Goal: Transaction & Acquisition: Purchase product/service

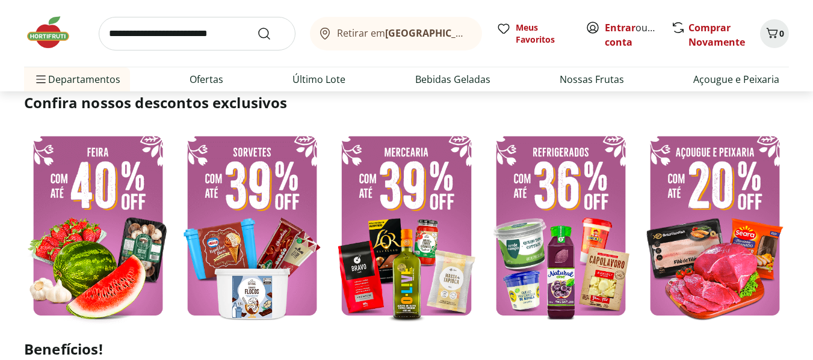
scroll to position [140, 0]
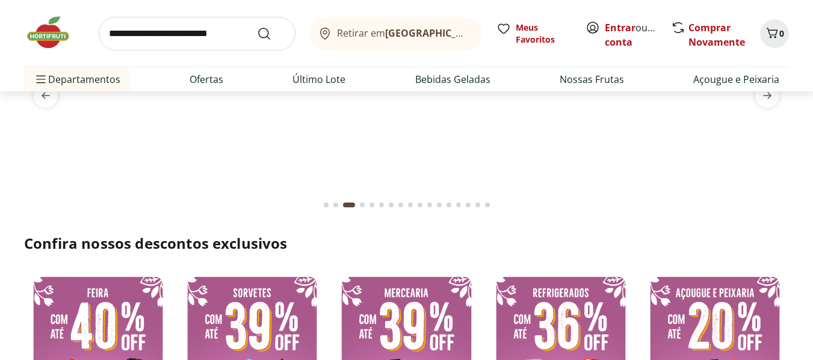
click at [118, 36] on input "search" at bounding box center [197, 34] width 197 height 34
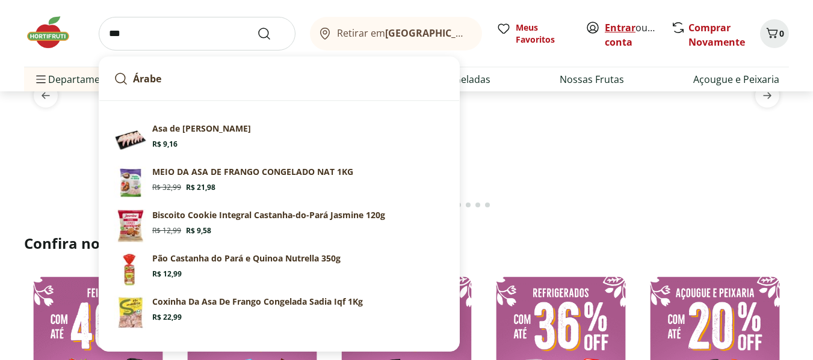
type input "***"
click at [616, 30] on link "Entrar" at bounding box center [620, 27] width 31 height 13
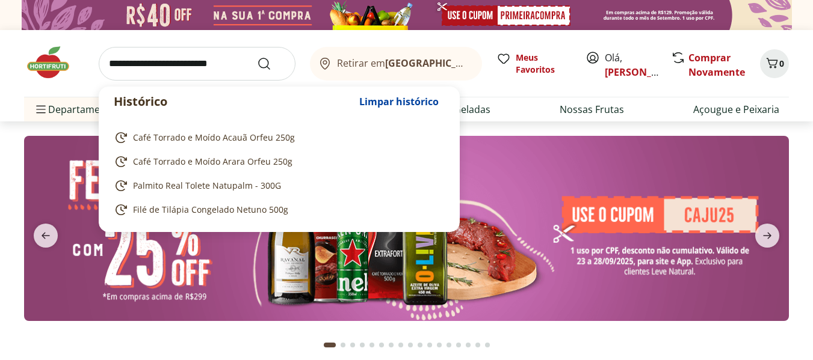
click at [135, 69] on input "search" at bounding box center [197, 64] width 197 height 34
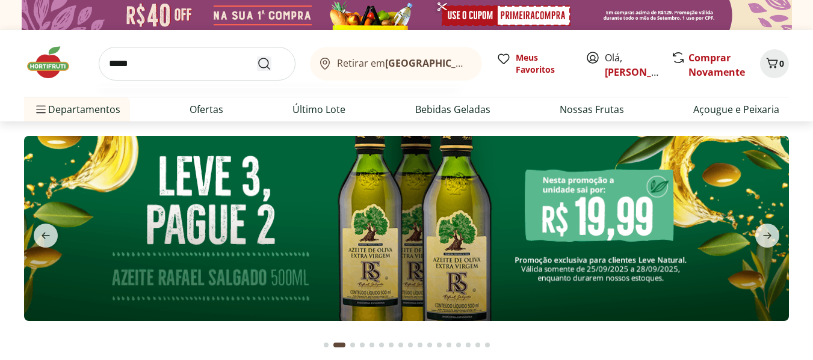
type input "*****"
click at [266, 65] on icon "Submit Search" at bounding box center [264, 64] width 14 height 14
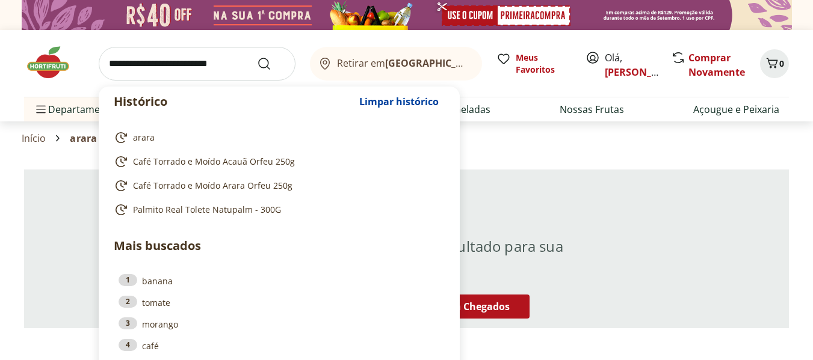
click at [156, 66] on input "search" at bounding box center [197, 64] width 197 height 34
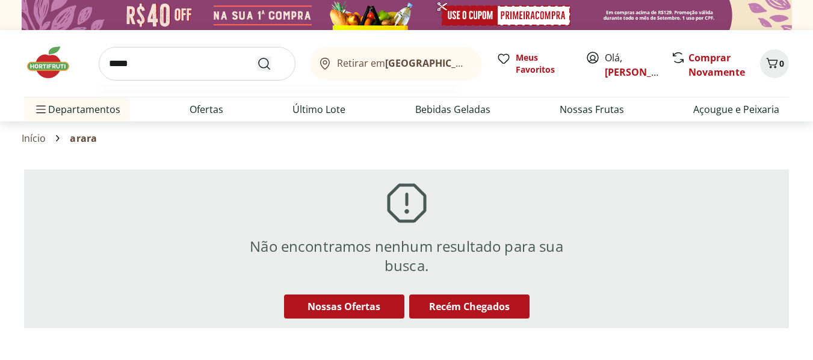
type input "*****"
click at [262, 67] on icon "Submit Search" at bounding box center [264, 64] width 14 height 14
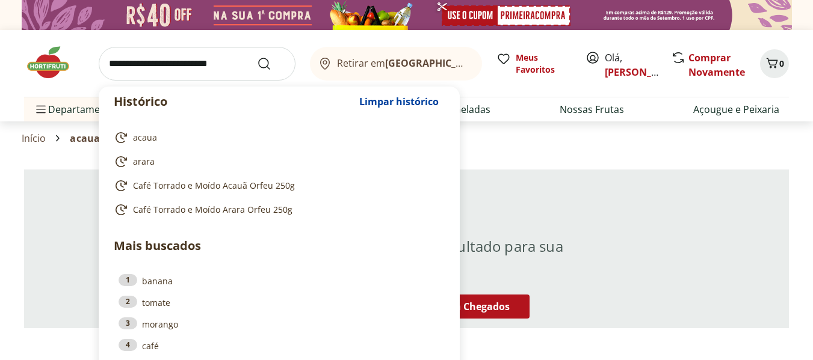
click at [117, 72] on input "search" at bounding box center [197, 64] width 197 height 34
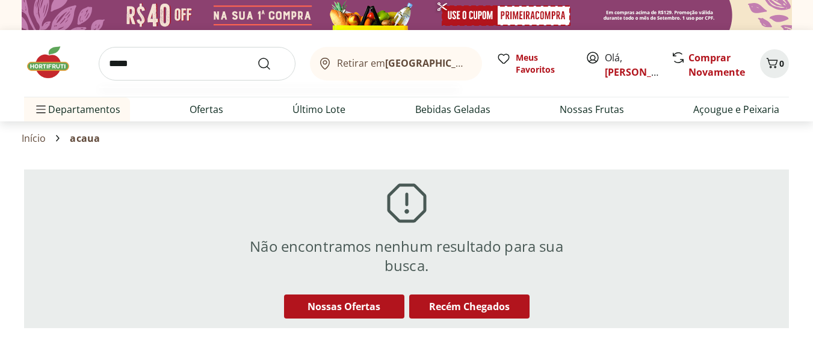
type input "*****"
click at [257, 57] on button "Submit Search" at bounding box center [271, 64] width 29 height 14
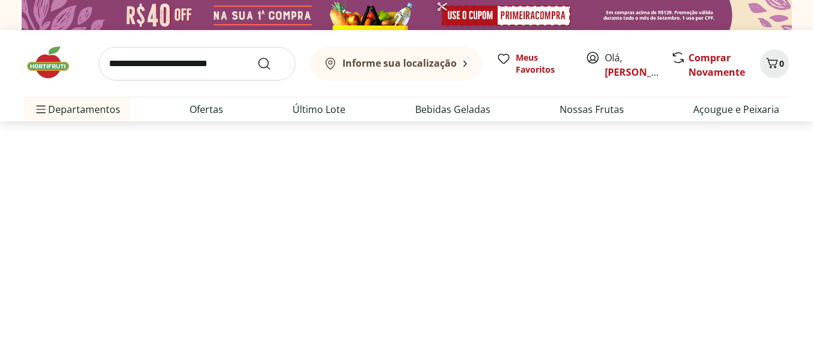
select select "**********"
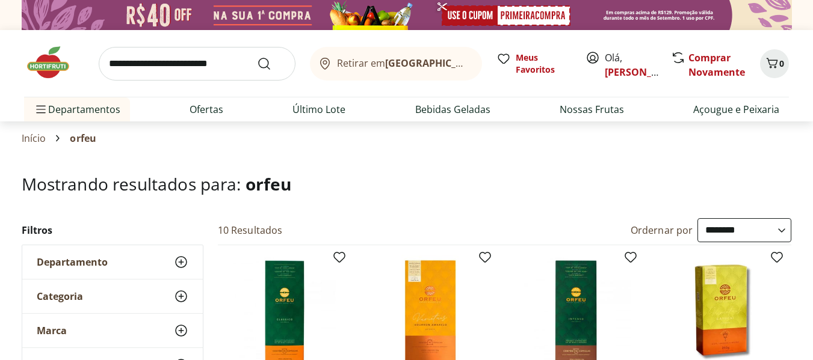
click at [697, 230] on select "**********" at bounding box center [744, 230] width 94 height 24
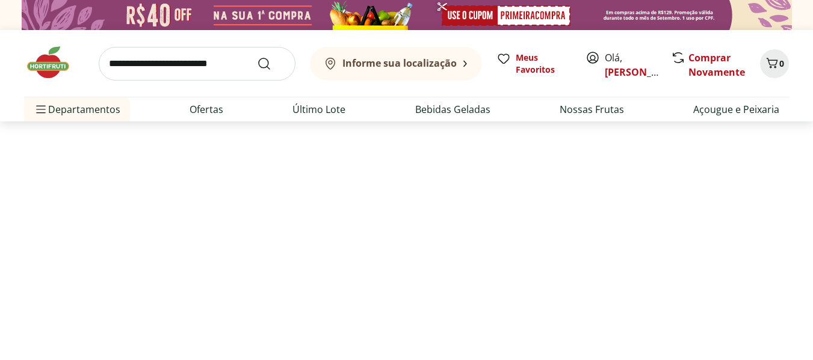
select select "*********"
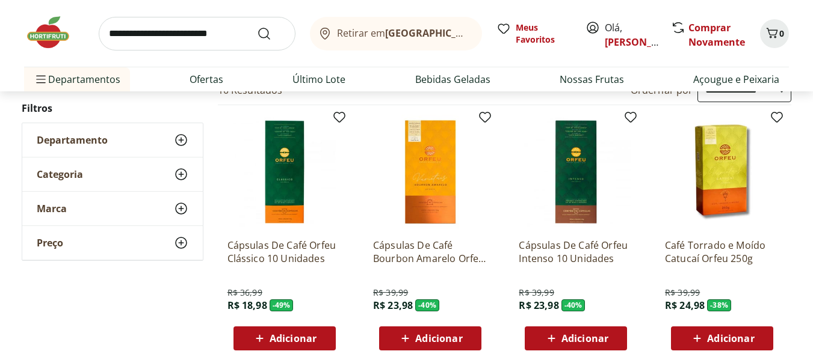
scroll to position [281, 0]
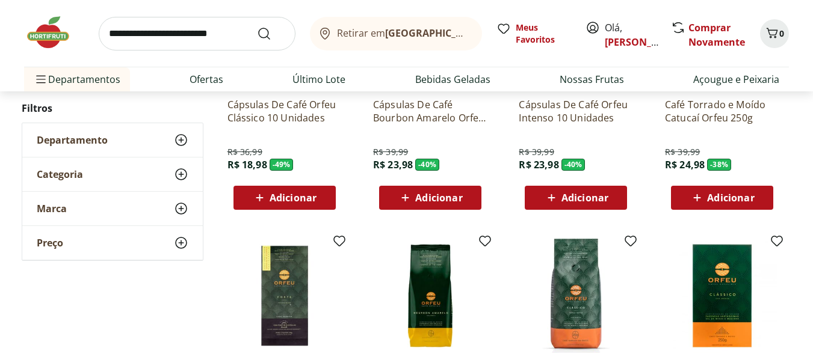
click at [738, 196] on span "Adicionar" at bounding box center [730, 198] width 47 height 10
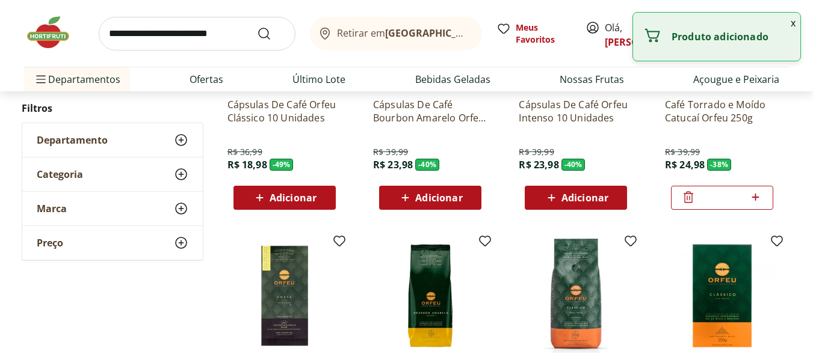
click at [759, 197] on icon at bounding box center [755, 197] width 15 height 14
click at [759, 197] on icon at bounding box center [755, 197] width 7 height 7
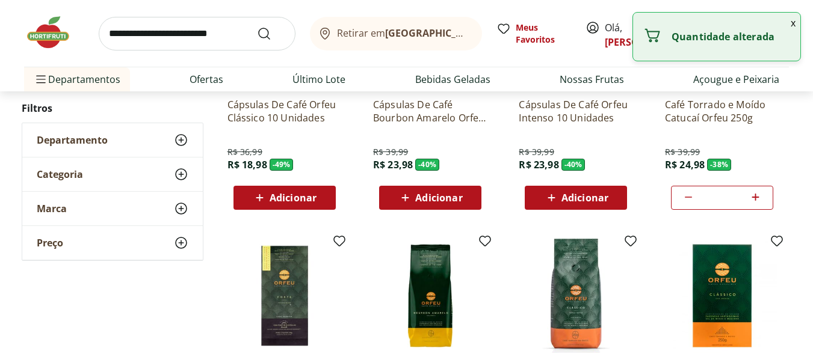
click at [759, 197] on icon at bounding box center [755, 197] width 7 height 7
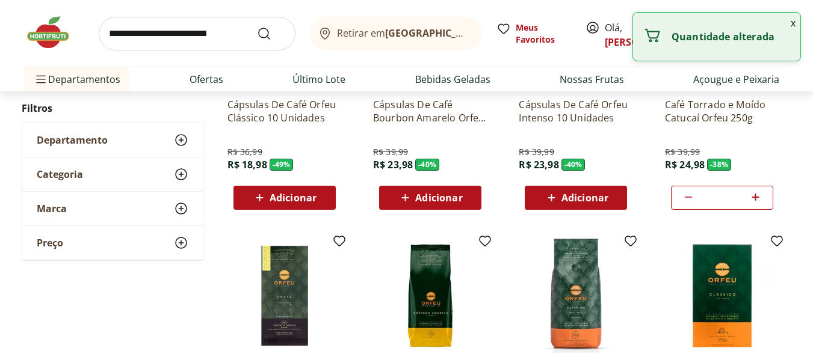
click at [759, 197] on icon at bounding box center [755, 197] width 7 height 7
type input "*"
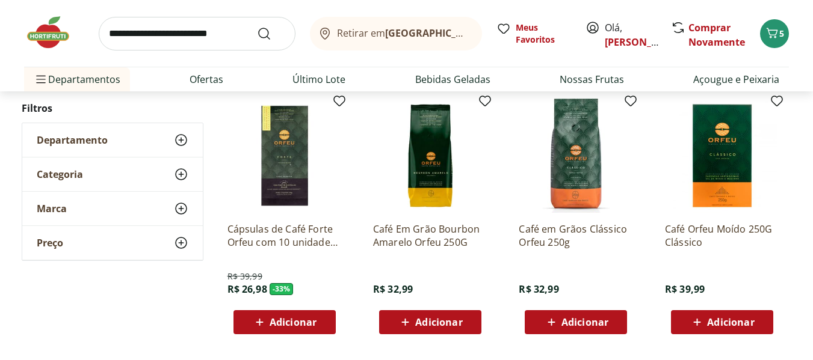
scroll to position [0, 0]
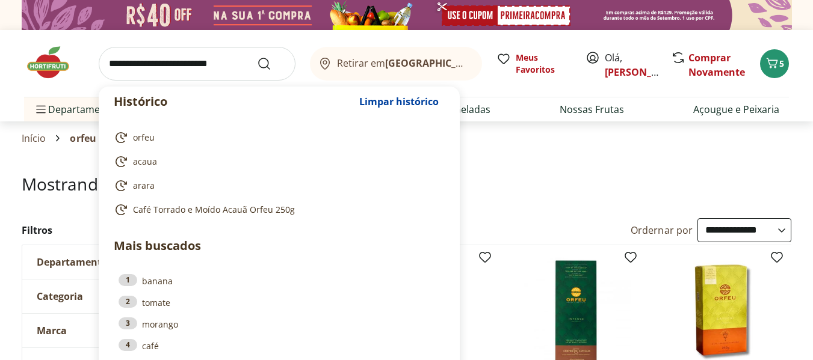
click at [122, 63] on input "search" at bounding box center [197, 64] width 197 height 34
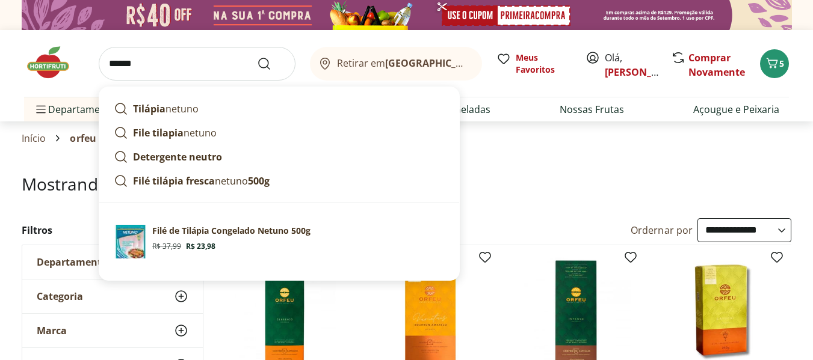
type input "******"
click at [257, 57] on button "Submit Search" at bounding box center [271, 64] width 29 height 14
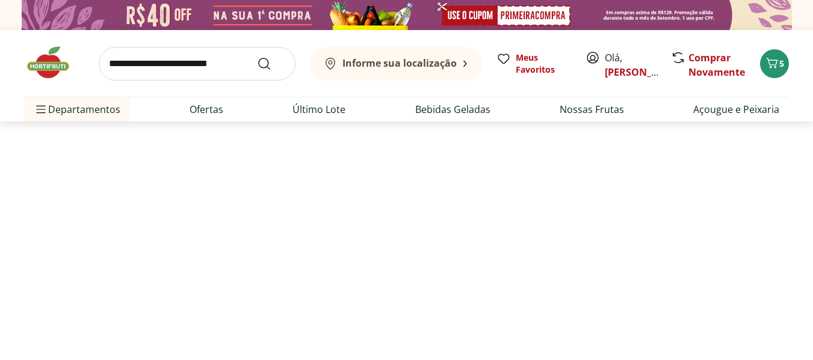
select select "**********"
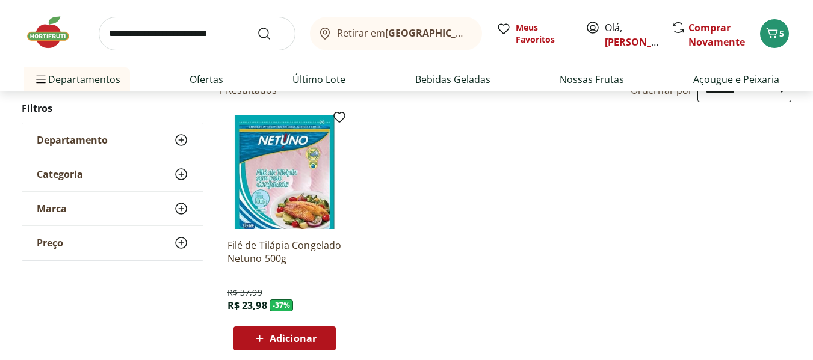
scroll to position [281, 0]
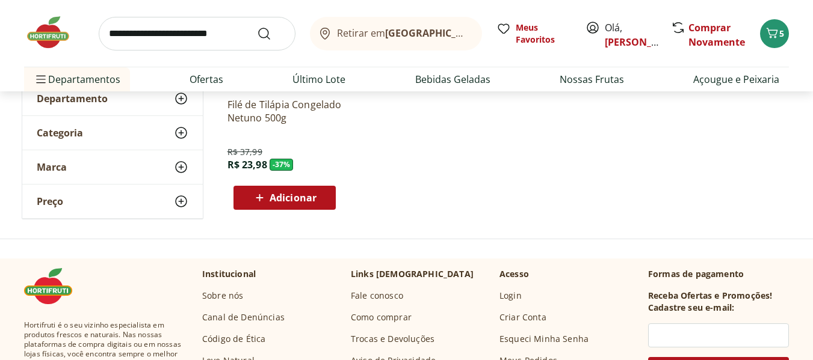
click at [280, 205] on span "Adicionar" at bounding box center [284, 198] width 64 height 14
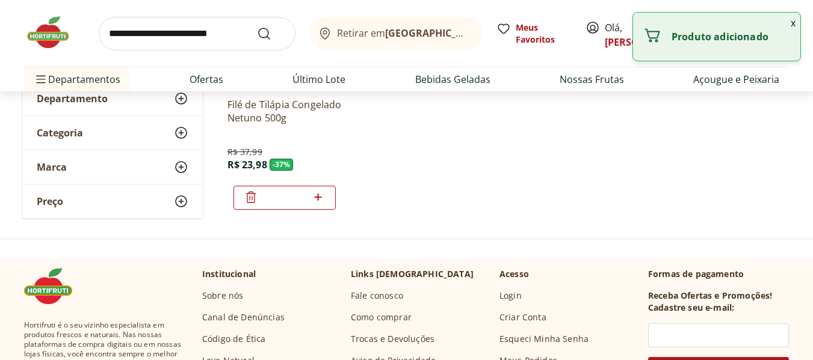
click at [320, 197] on icon at bounding box center [318, 197] width 7 height 7
click at [250, 194] on icon at bounding box center [251, 197] width 14 height 14
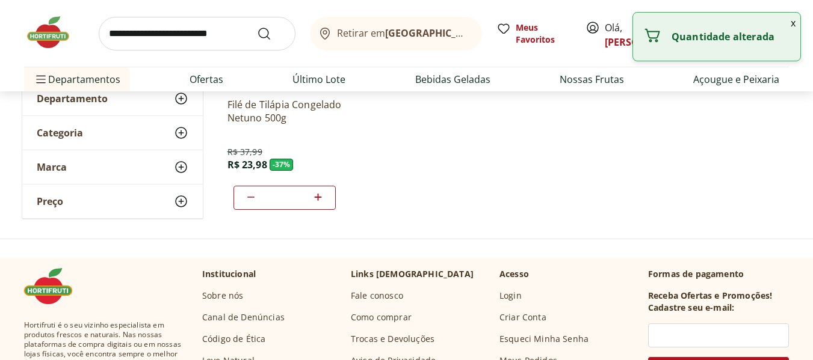
type input "*"
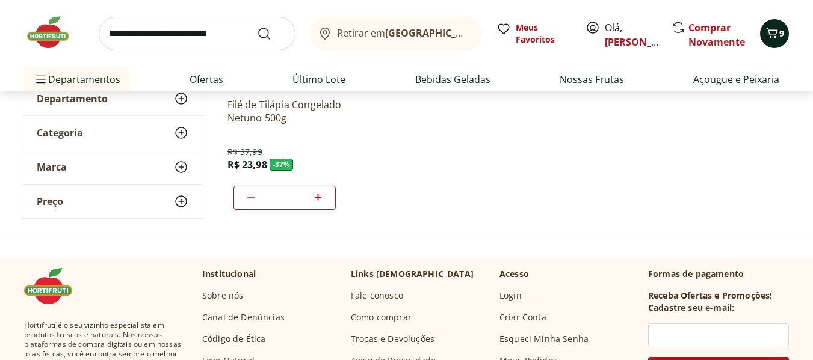
click at [781, 31] on span "9" at bounding box center [781, 33] width 5 height 11
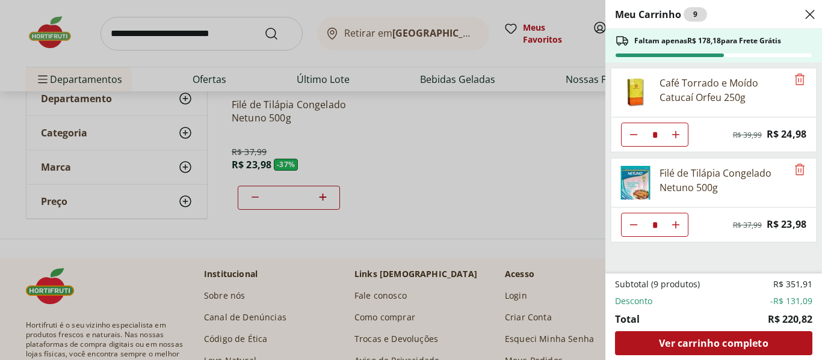
click at [125, 37] on div "Meu Carrinho 9 Faltam apenas R$ 178,18 para Frete Grátis Café Torrado e Moído C…" at bounding box center [411, 180] width 822 height 360
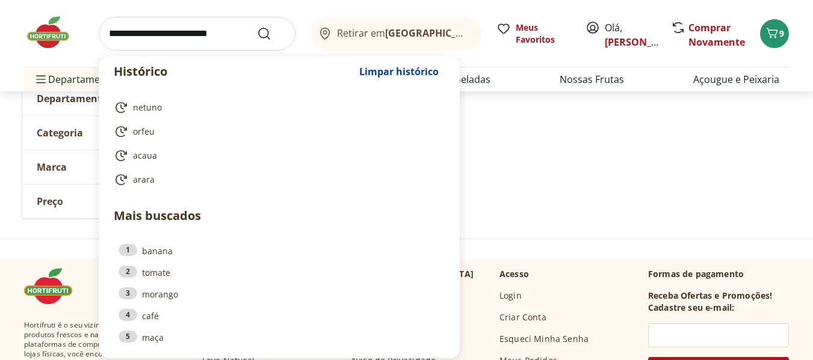
click at [144, 23] on input "search" at bounding box center [197, 34] width 197 height 34
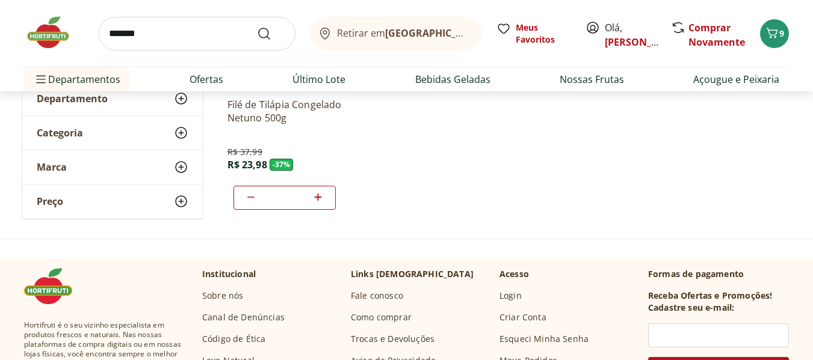
type input "*******"
click at [257, 26] on button "Submit Search" at bounding box center [271, 33] width 29 height 14
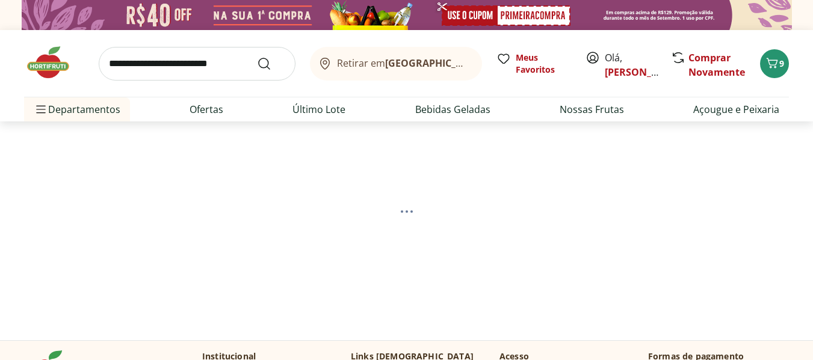
select select "**********"
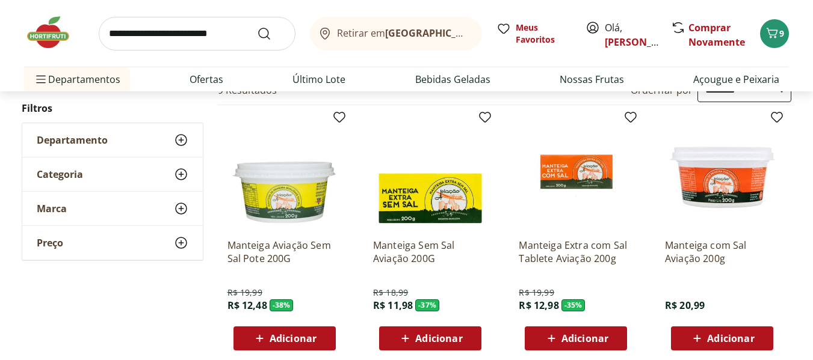
scroll to position [281, 0]
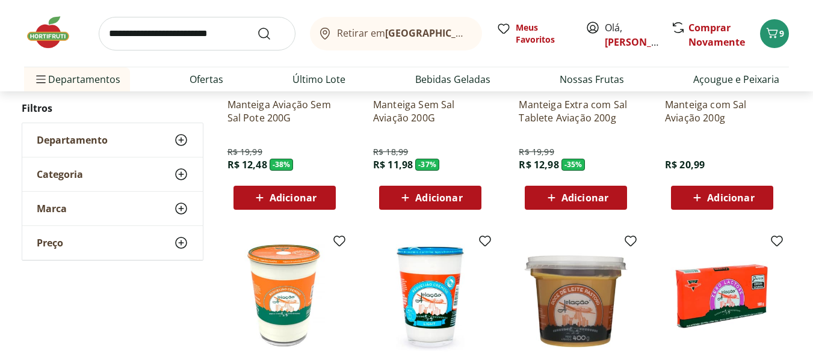
click at [308, 200] on span "Adicionar" at bounding box center [293, 198] width 47 height 10
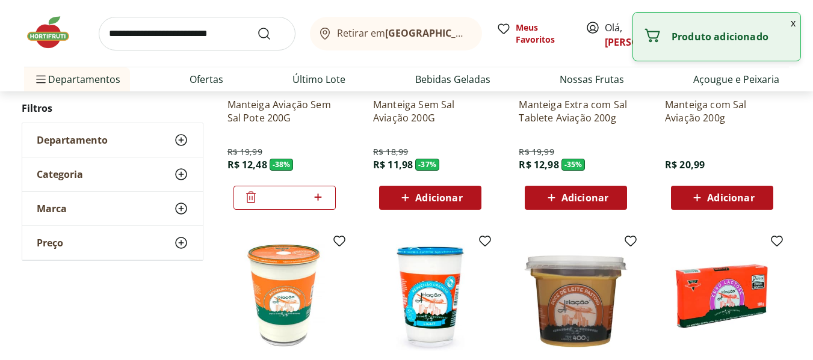
click at [308, 200] on input "*" at bounding box center [284, 197] width 53 height 13
click at [321, 196] on icon at bounding box center [318, 197] width 15 height 14
type input "*"
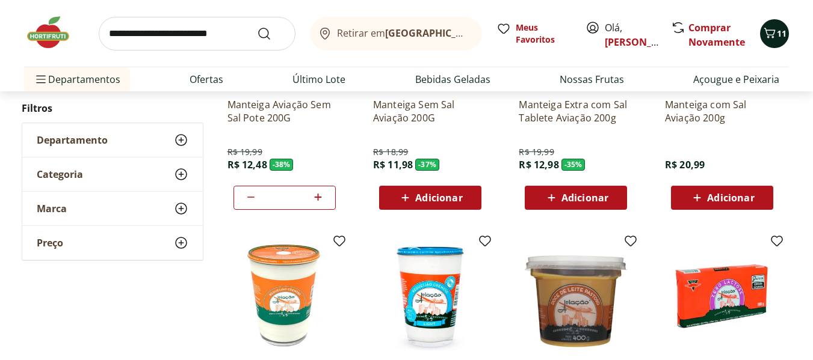
click at [766, 31] on icon "Carrinho" at bounding box center [769, 33] width 11 height 10
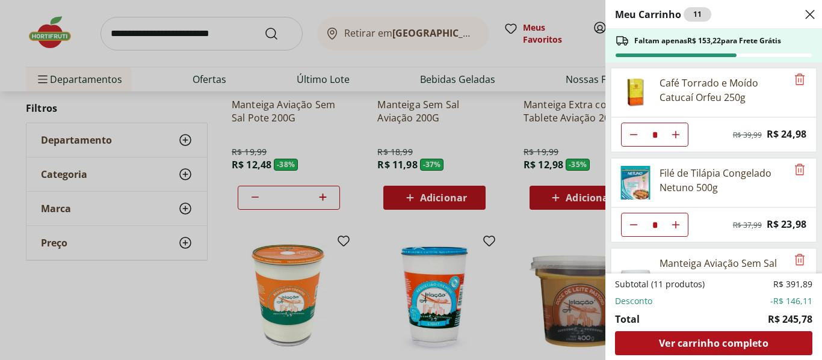
click at [122, 37] on div "Meu Carrinho 11 Faltam apenas R$ 153,22 para Frete Grátis Café Torrado e Moído …" at bounding box center [411, 180] width 822 height 360
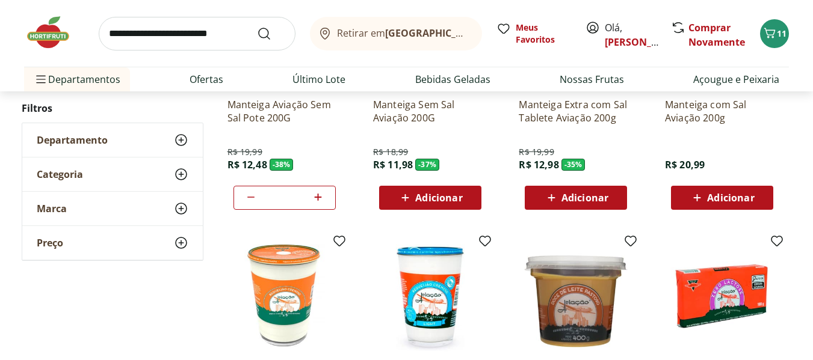
click at [131, 32] on input "search" at bounding box center [197, 34] width 197 height 34
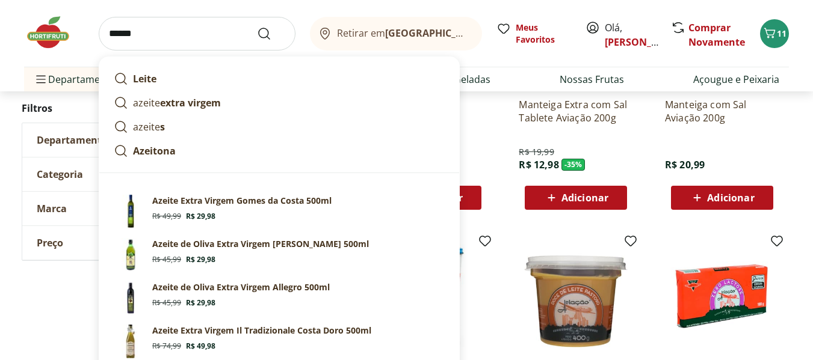
type input "******"
click at [257, 26] on button "Submit Search" at bounding box center [271, 33] width 29 height 14
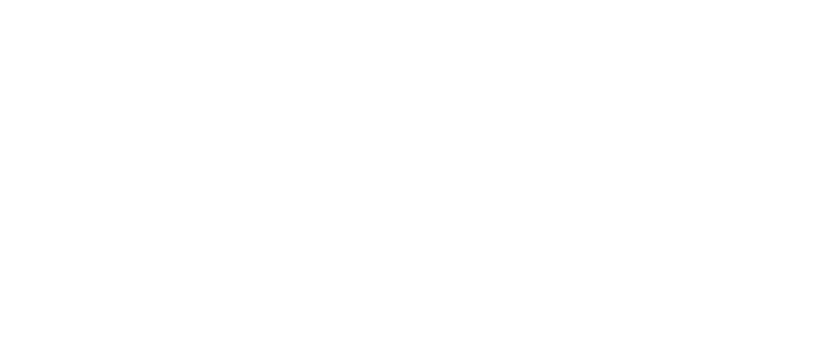
select select "**********"
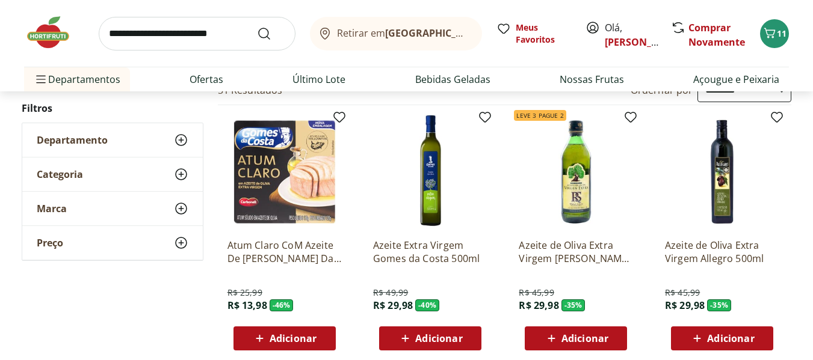
scroll to position [281, 0]
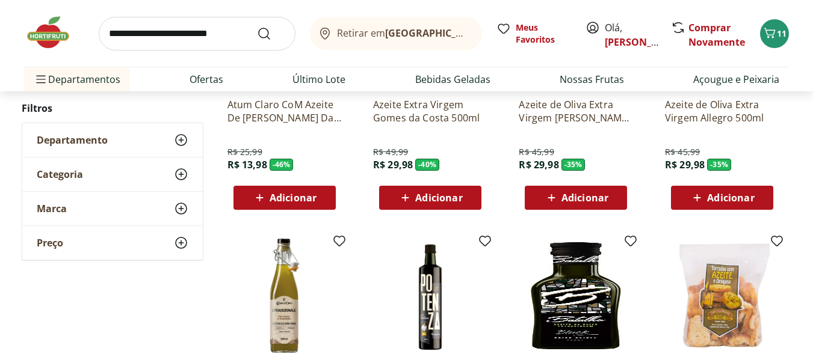
click at [306, 196] on span "Adicionar" at bounding box center [293, 198] width 47 height 10
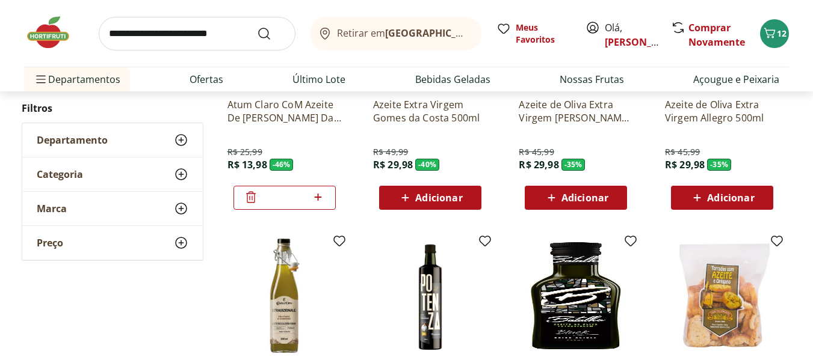
click at [571, 199] on span "Adicionar" at bounding box center [584, 198] width 47 height 10
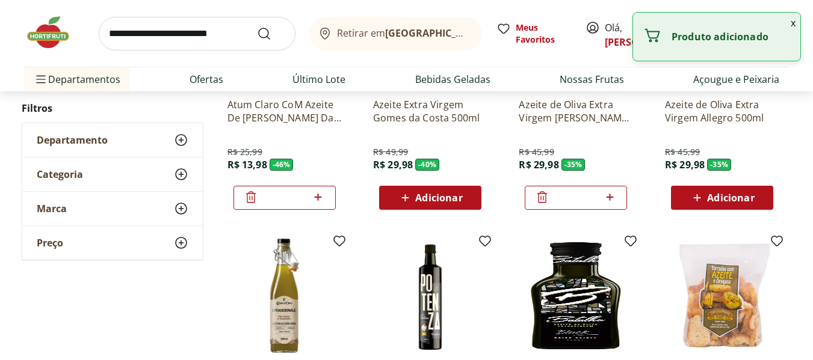
click at [607, 196] on icon at bounding box center [609, 197] width 15 height 14
type input "*"
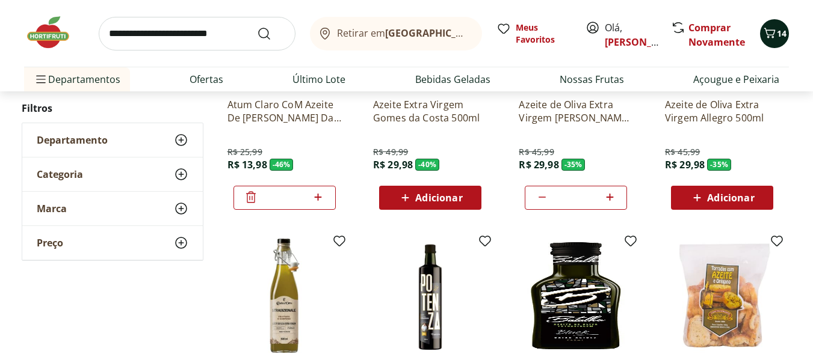
click at [783, 31] on span "14" at bounding box center [782, 33] width 10 height 11
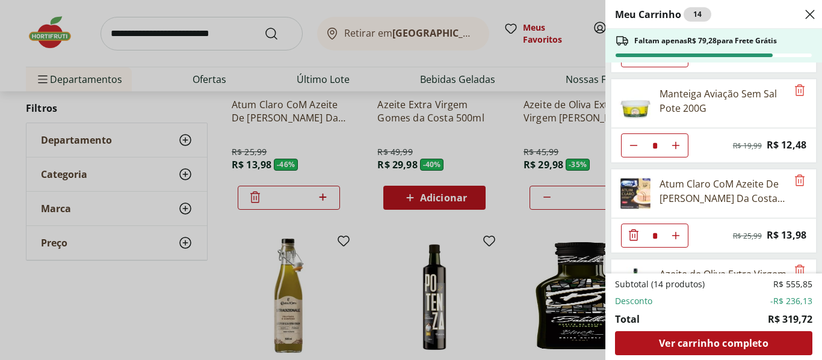
scroll to position [310, 0]
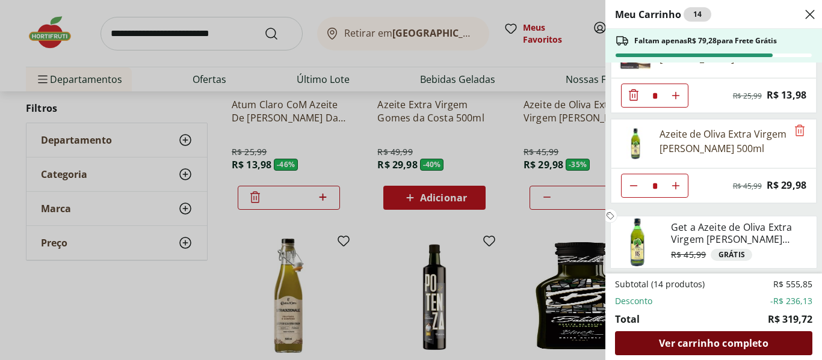
click at [688, 336] on div "Ver carrinho completo" at bounding box center [713, 344] width 197 height 24
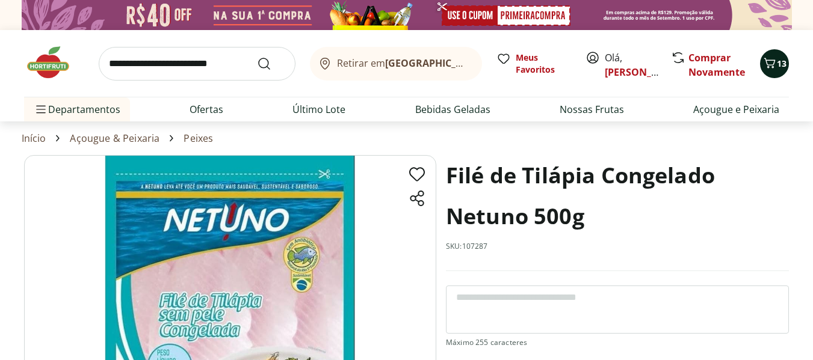
click at [775, 58] on icon "Carrinho" at bounding box center [769, 63] width 14 height 14
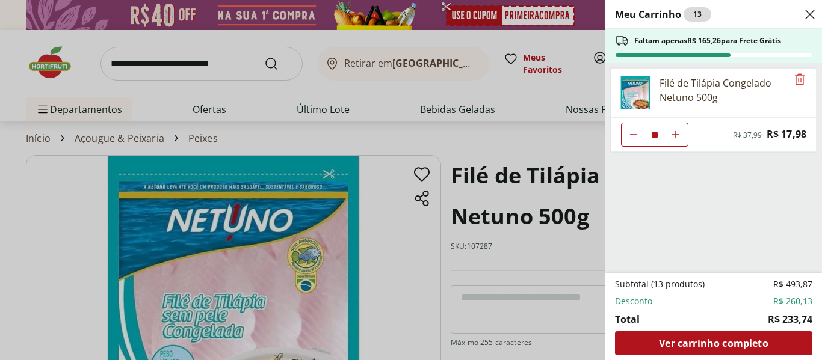
click at [634, 134] on icon "Diminuir Quantidade" at bounding box center [634, 135] width 10 height 10
click at [677, 133] on icon "Aumentar Quantidade" at bounding box center [676, 135] width 10 height 10
click at [633, 135] on icon "Diminuir Quantidade" at bounding box center [634, 135] width 10 height 10
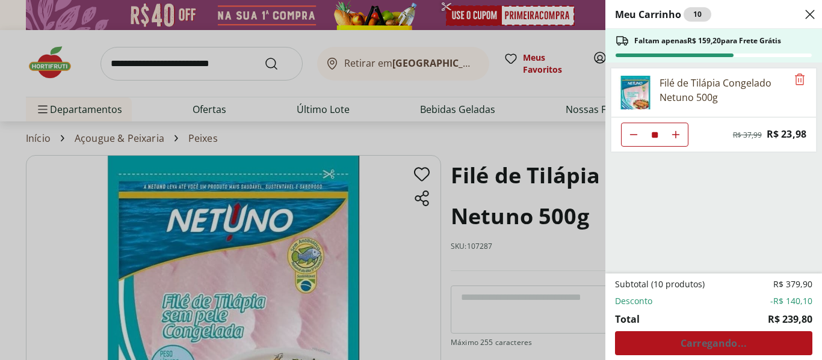
click at [633, 135] on icon "Diminuir Quantidade" at bounding box center [634, 135] width 10 height 10
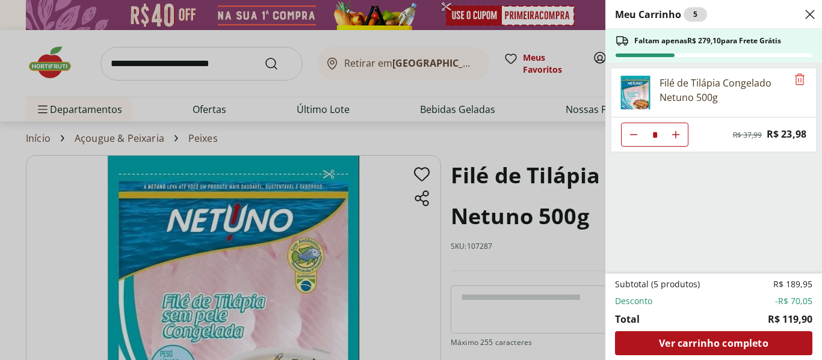
click at [633, 135] on icon "Diminuir Quantidade" at bounding box center [634, 135] width 10 height 10
type input "*"
click at [112, 57] on div "Meu Carrinho 4 Faltam apenas R$ 303,08 para Frete Grátis Filé de Tilápia Congel…" at bounding box center [411, 180] width 822 height 360
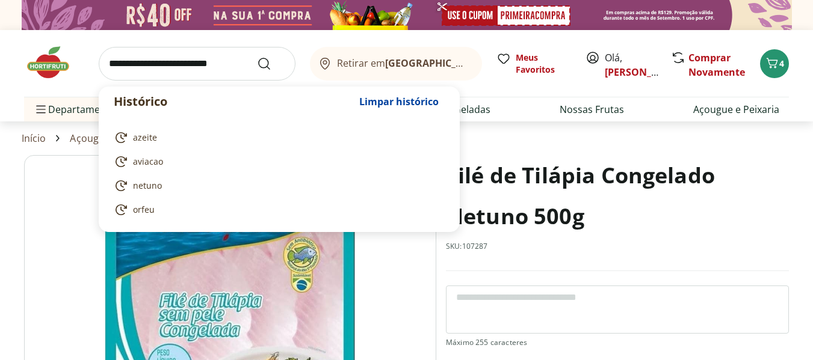
click at [129, 69] on input "search" at bounding box center [197, 64] width 197 height 34
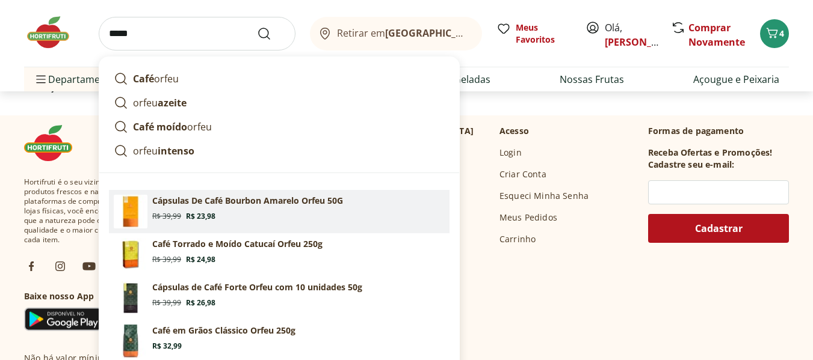
scroll to position [640, 0]
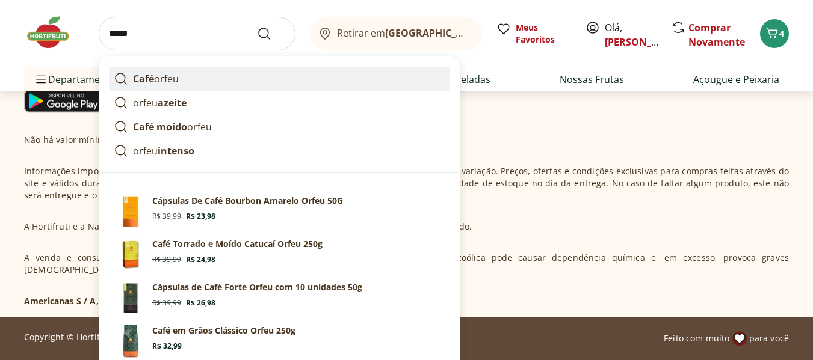
click at [143, 78] on strong "Café" at bounding box center [143, 78] width 21 height 13
type input "**********"
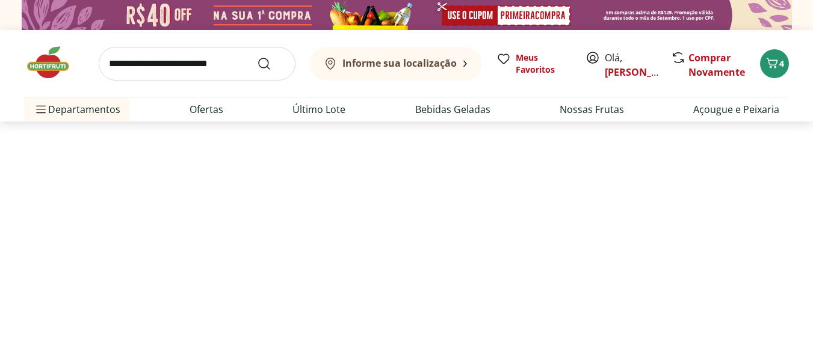
select select "**********"
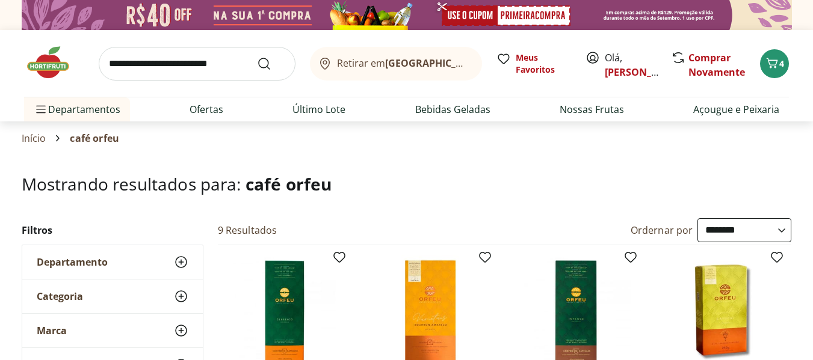
scroll to position [140, 0]
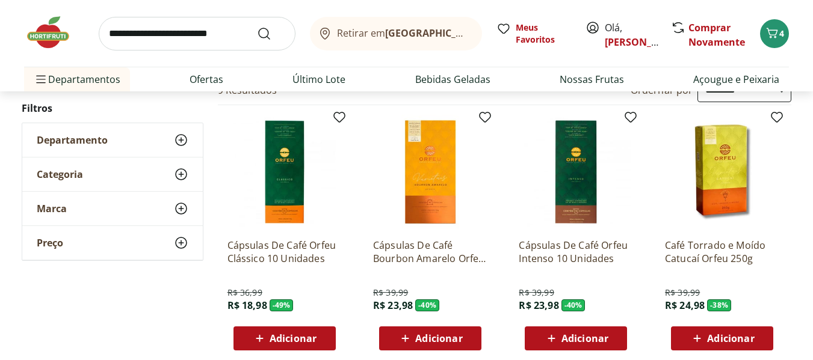
click at [716, 341] on span "Adicionar" at bounding box center [730, 339] width 47 height 10
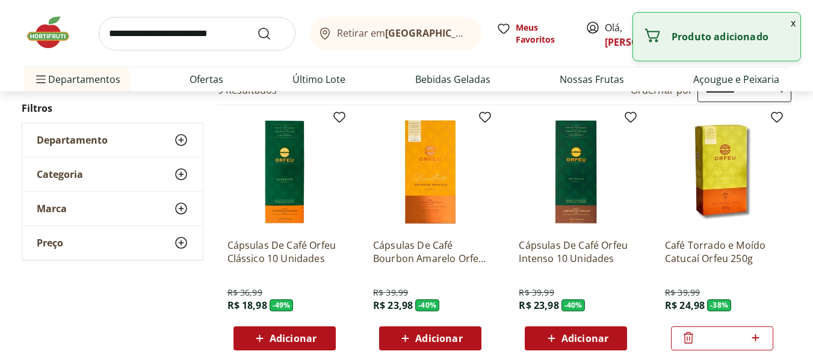
click at [755, 339] on icon at bounding box center [755, 338] width 15 height 14
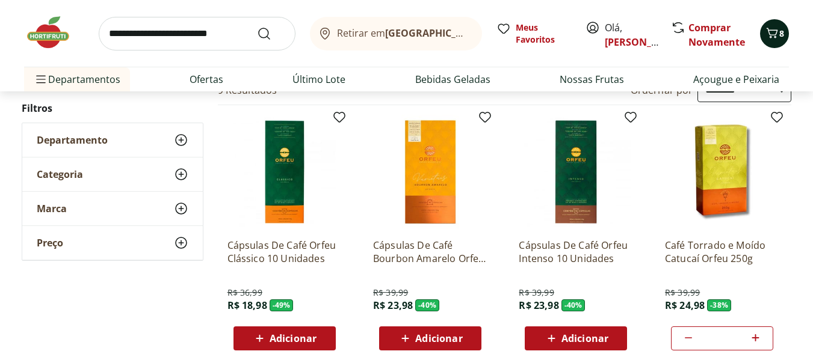
click at [781, 34] on span "8" at bounding box center [781, 33] width 5 height 11
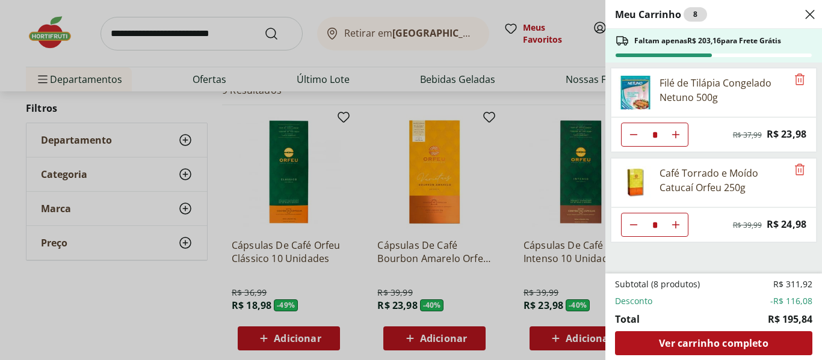
click at [122, 41] on div "Meu Carrinho 8 Faltam apenas R$ 203,16 para Frete Grátis Filé de Tilápia Congel…" at bounding box center [411, 180] width 822 height 360
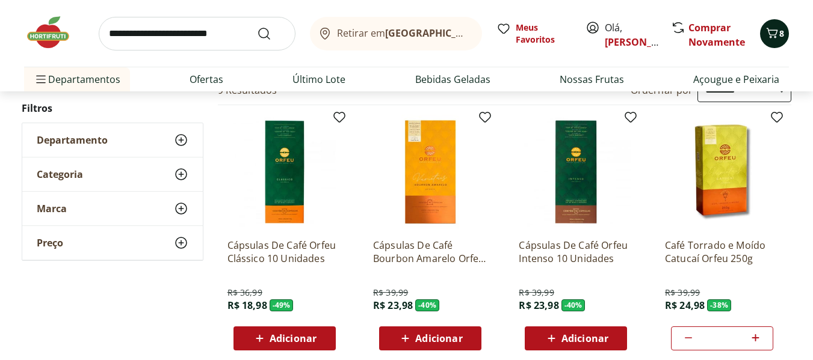
click at [764, 30] on button "8" at bounding box center [774, 33] width 29 height 29
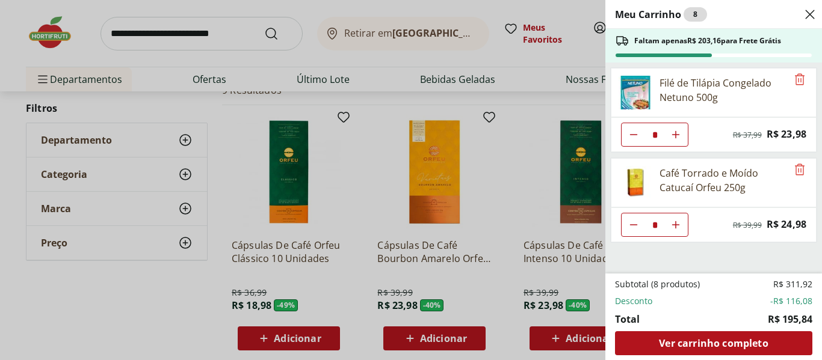
click at [678, 223] on icon "Aumentar Quantidade" at bounding box center [676, 225] width 10 height 10
type input "*"
click at [678, 223] on icon "Aumentar Quantidade" at bounding box center [676, 225] width 10 height 10
type input "*"
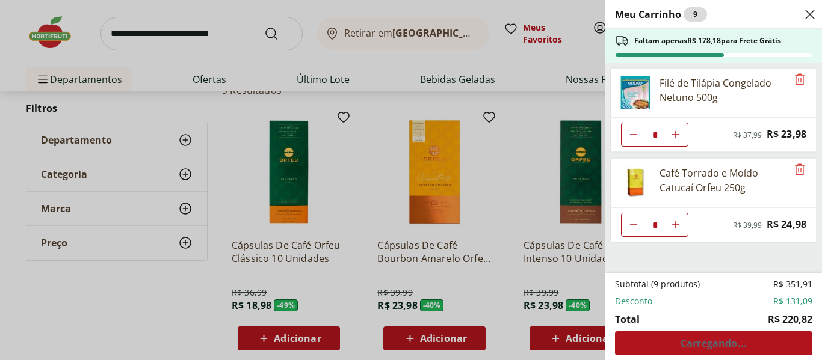
type input "*"
click at [678, 223] on icon "Aumentar Quantidade" at bounding box center [676, 225] width 10 height 10
type input "*"
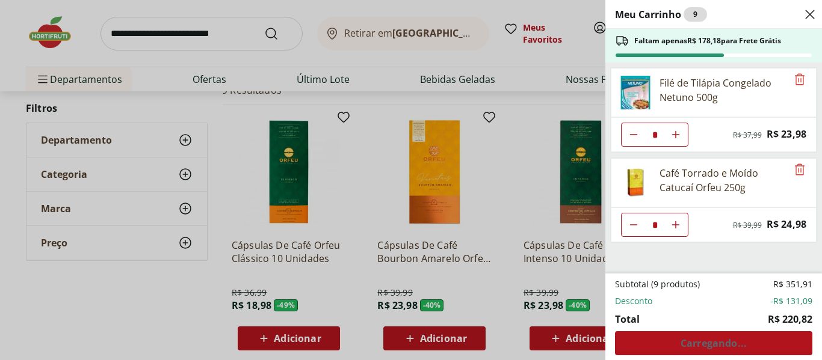
type input "*"
click at [635, 220] on icon "Diminuir Quantidade" at bounding box center [634, 225] width 10 height 10
type input "*"
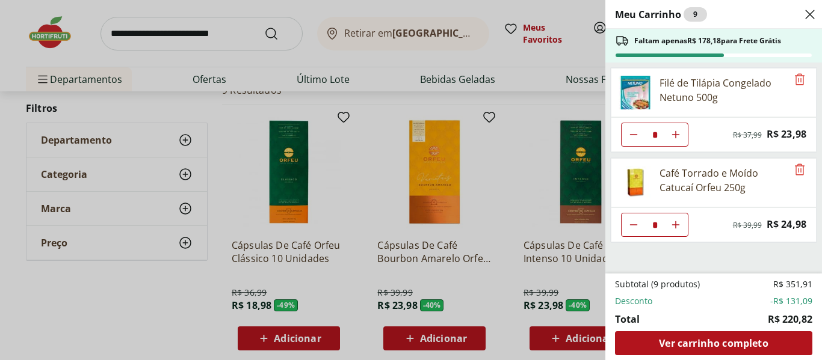
type input "*"
click at [673, 225] on use "Aumentar Quantidade" at bounding box center [676, 225] width 10 height 10
type input "*"
click at [128, 31] on div "Meu Carrinho 9 Faltam apenas R$ 178,18 para Frete Grátis Filé de Tilápia Congel…" at bounding box center [411, 180] width 822 height 360
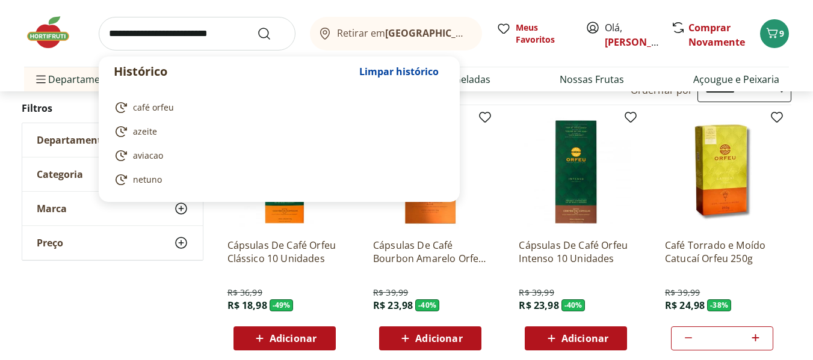
click at [126, 36] on input "search" at bounding box center [197, 34] width 197 height 34
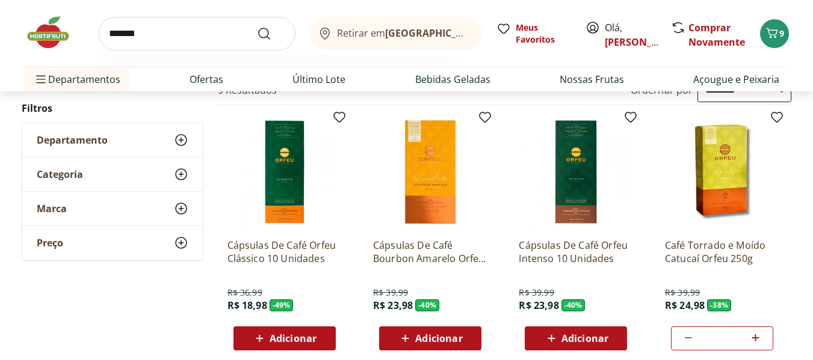
type input "*******"
click at [257, 26] on button "Submit Search" at bounding box center [271, 33] width 29 height 14
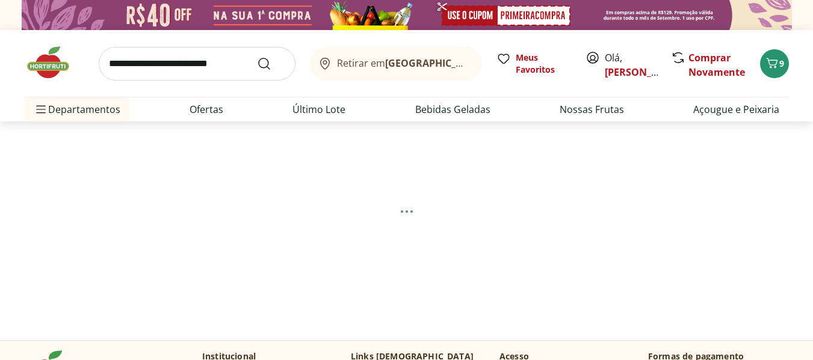
select select "**********"
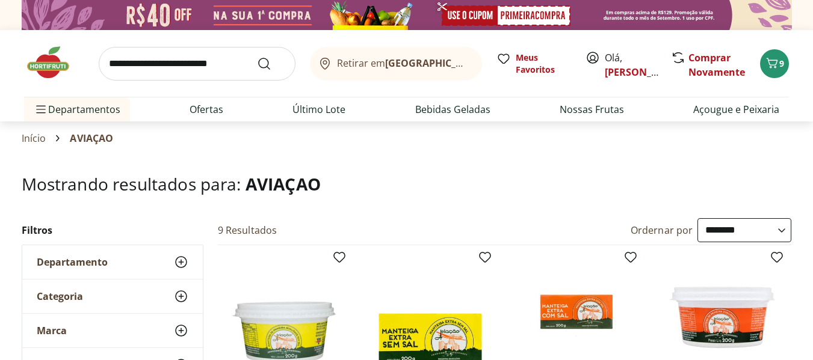
scroll to position [141, 0]
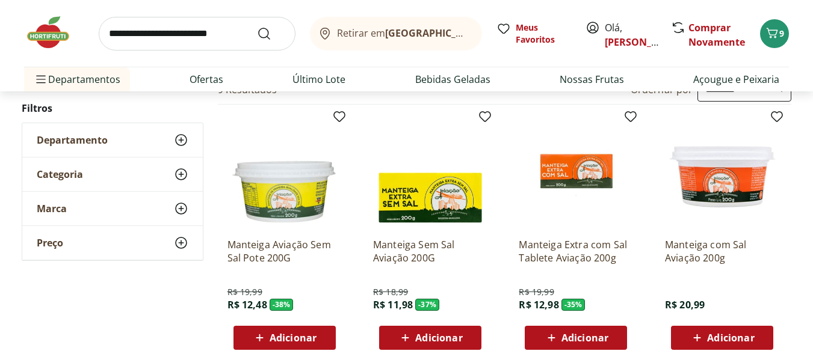
click at [314, 339] on span "Adicionar" at bounding box center [293, 338] width 47 height 10
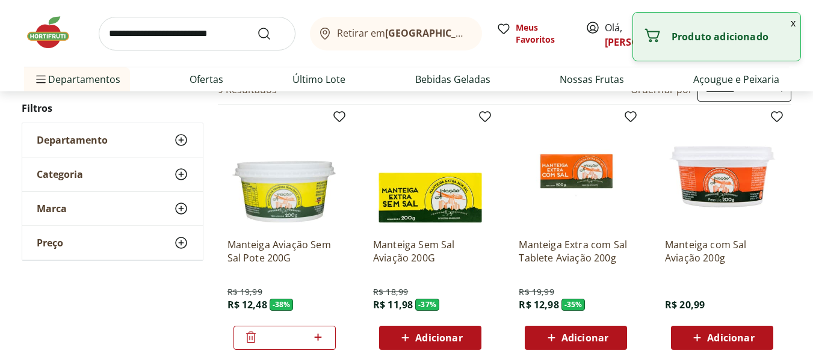
click at [318, 335] on icon at bounding box center [318, 337] width 7 height 7
type input "*"
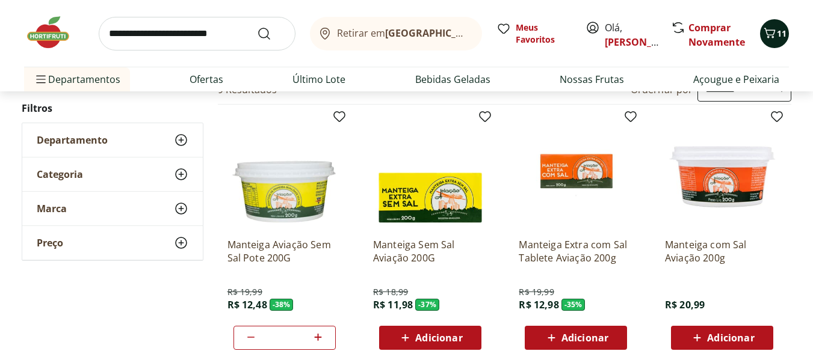
click at [776, 29] on icon "Carrinho" at bounding box center [769, 33] width 14 height 14
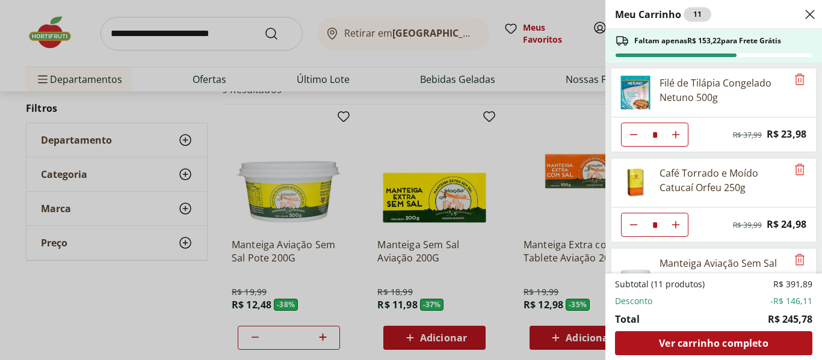
click at [148, 31] on div "Meu Carrinho 11 Faltam apenas R$ 153,22 para Frete Grátis Filé de Tilápia Conge…" at bounding box center [411, 180] width 822 height 360
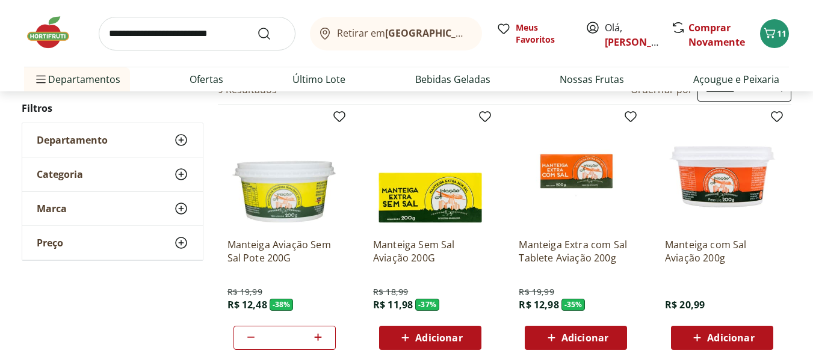
click at [150, 37] on input "search" at bounding box center [197, 34] width 197 height 34
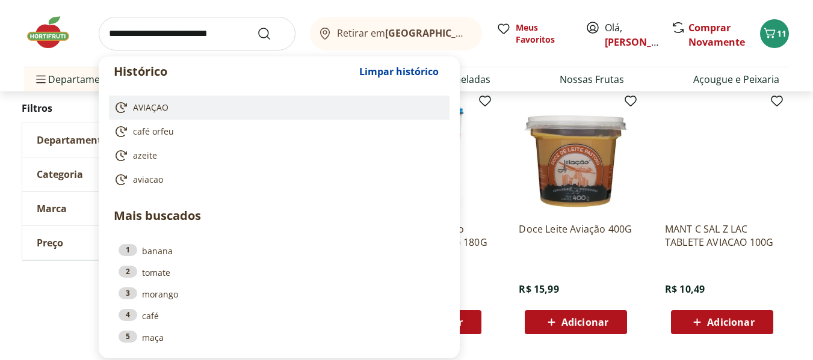
scroll to position [0, 0]
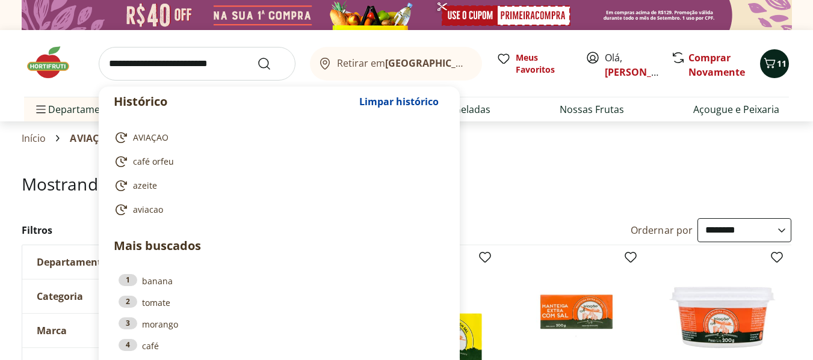
click at [781, 64] on span "11" at bounding box center [782, 63] width 10 height 11
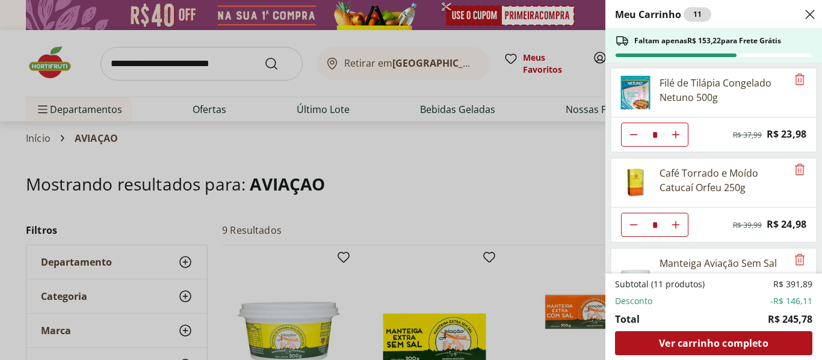
click at [140, 64] on div "Meu Carrinho 11 Faltam apenas R$ 153,22 para Frete Grátis Filé de Tilápia Conge…" at bounding box center [411, 180] width 822 height 360
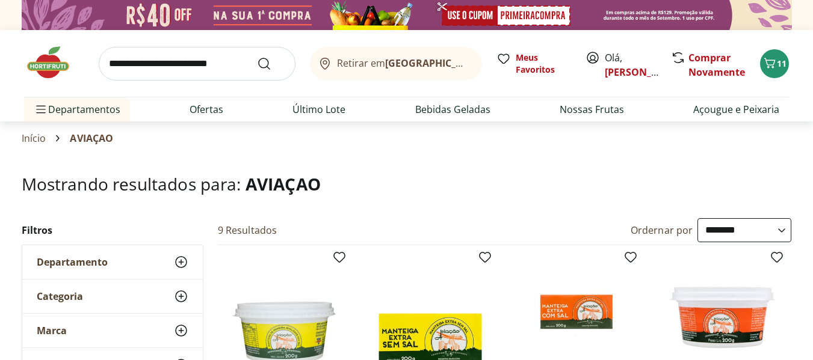
click at [140, 64] on input "search" at bounding box center [197, 64] width 197 height 34
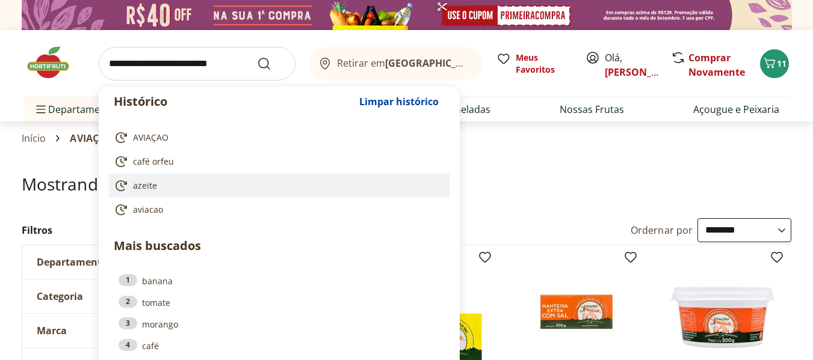
click at [139, 182] on span "azeite" at bounding box center [145, 186] width 24 height 12
type input "******"
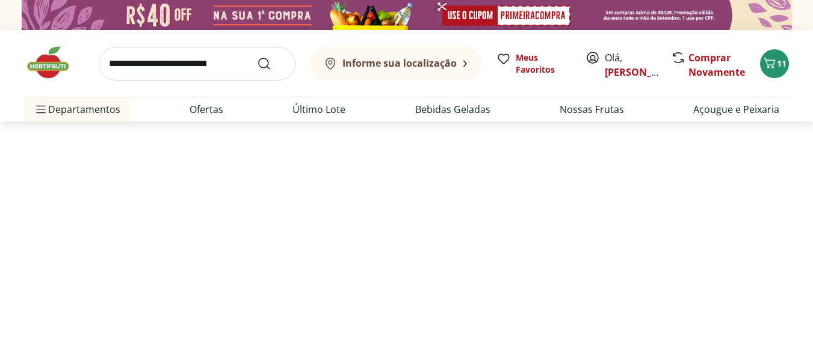
select select "**********"
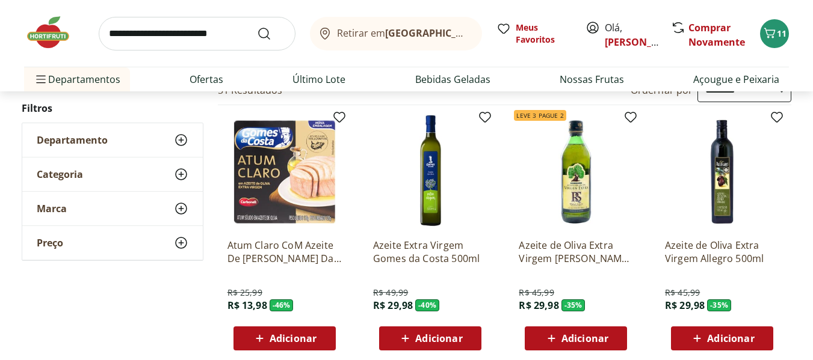
scroll to position [281, 0]
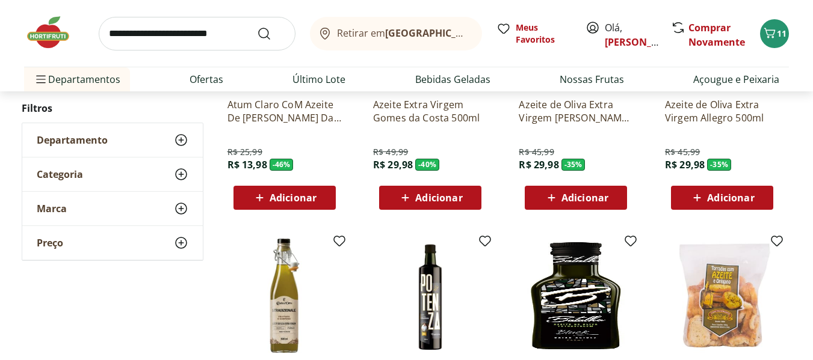
click at [321, 198] on div "Adicionar" at bounding box center [284, 198] width 83 height 22
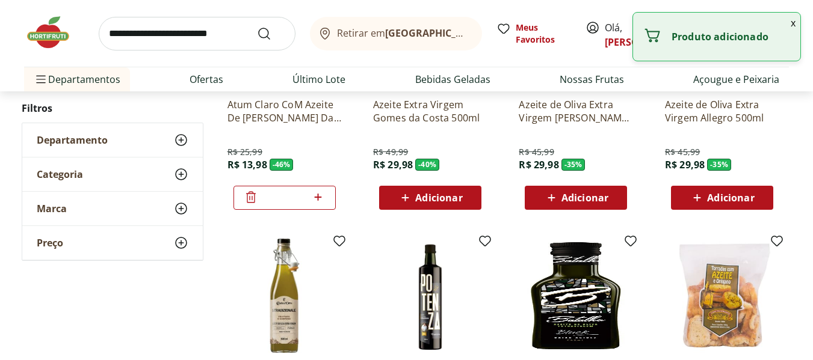
click at [321, 198] on icon at bounding box center [318, 197] width 15 height 14
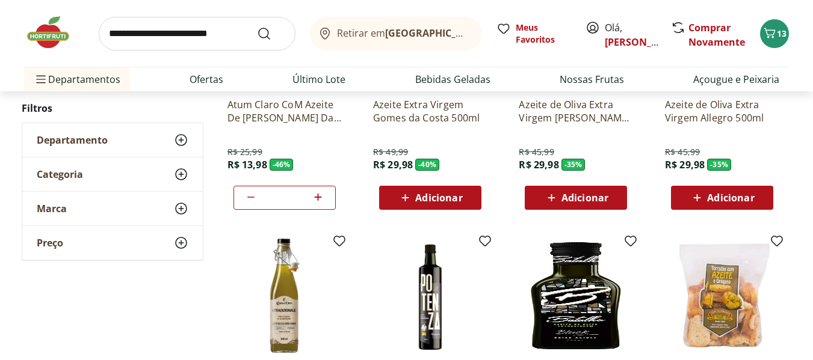
scroll to position [0, 0]
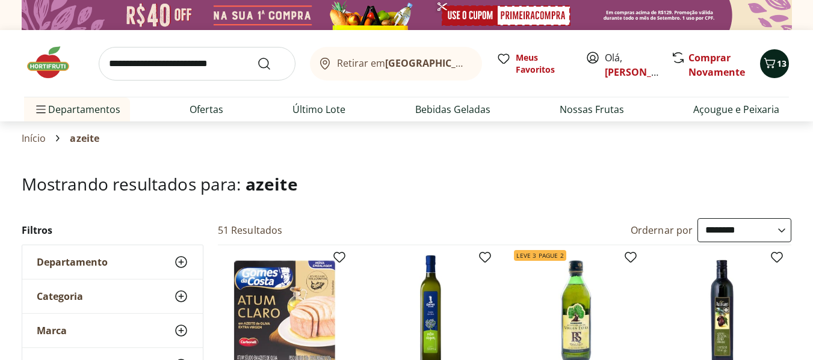
click at [773, 57] on icon "Carrinho" at bounding box center [769, 63] width 14 height 14
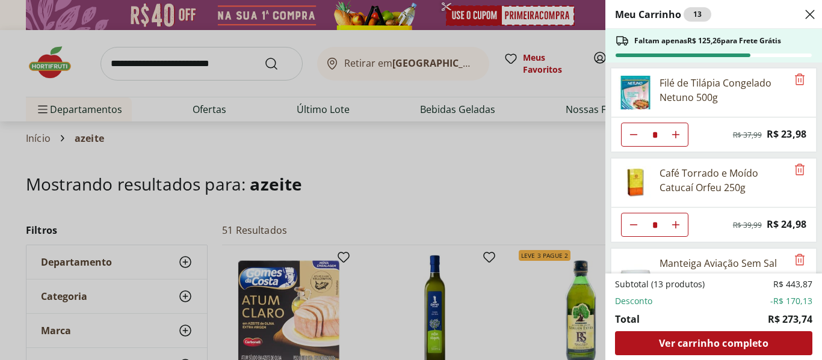
click at [320, 152] on div "Meu Carrinho 13 Faltam apenas R$ 125,26 para Frete Grátis Filé de Tilápia Conge…" at bounding box center [411, 180] width 822 height 360
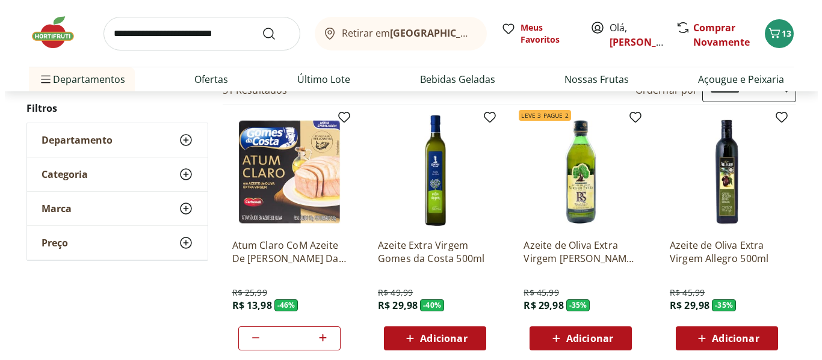
scroll to position [281, 0]
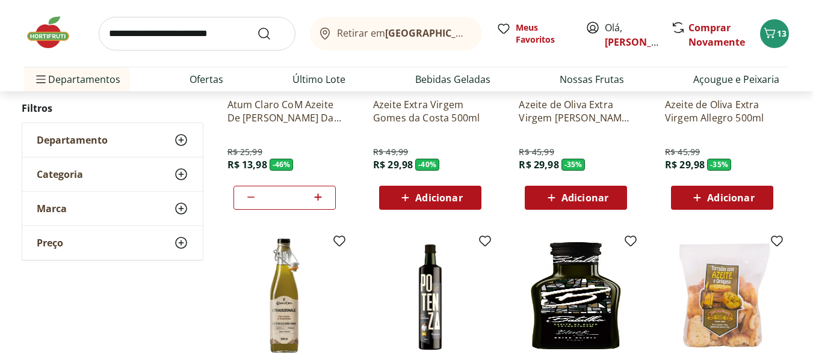
click at [321, 197] on icon at bounding box center [318, 197] width 7 height 7
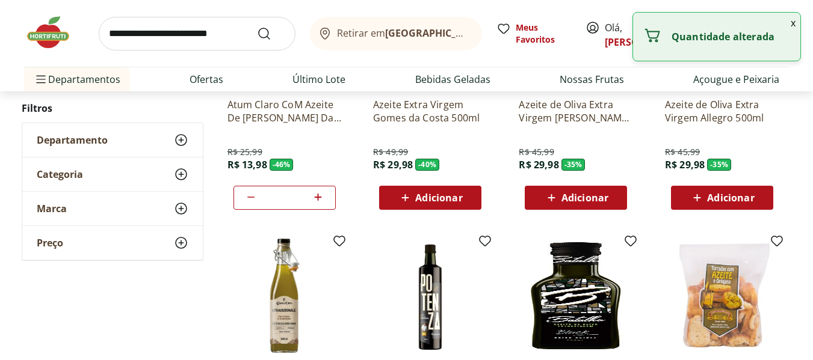
click at [321, 197] on icon at bounding box center [318, 197] width 7 height 7
type input "*"
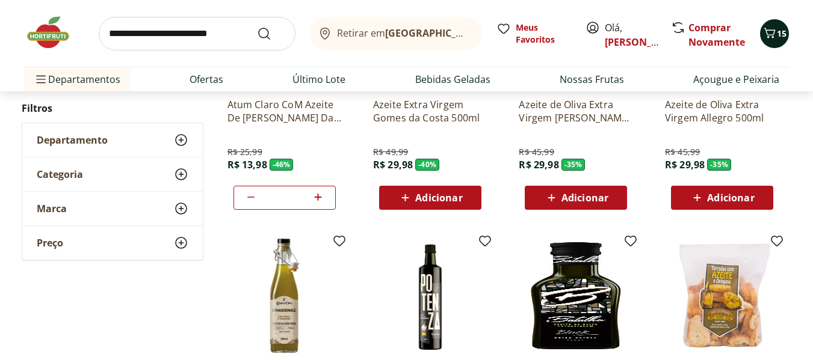
click at [773, 42] on div "15" at bounding box center [775, 33] width 10 height 19
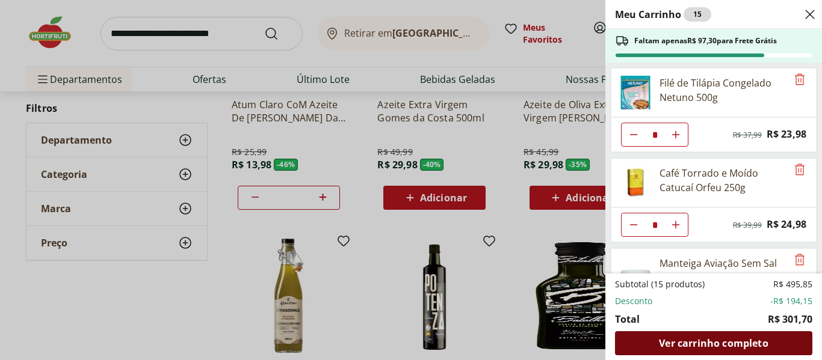
click at [710, 348] on span "Ver carrinho completo" at bounding box center [713, 344] width 109 height 10
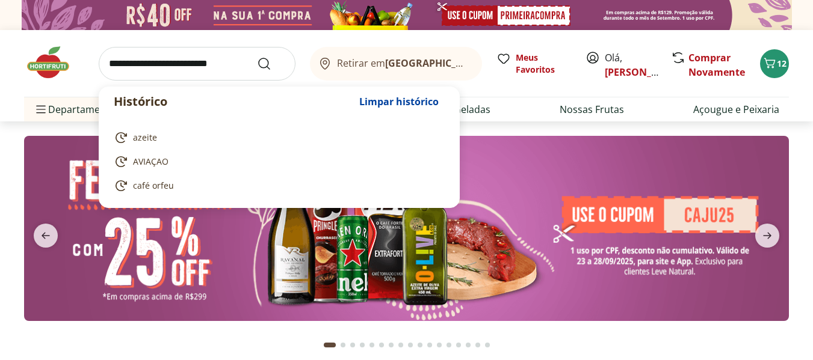
click at [160, 58] on input "search" at bounding box center [197, 64] width 197 height 34
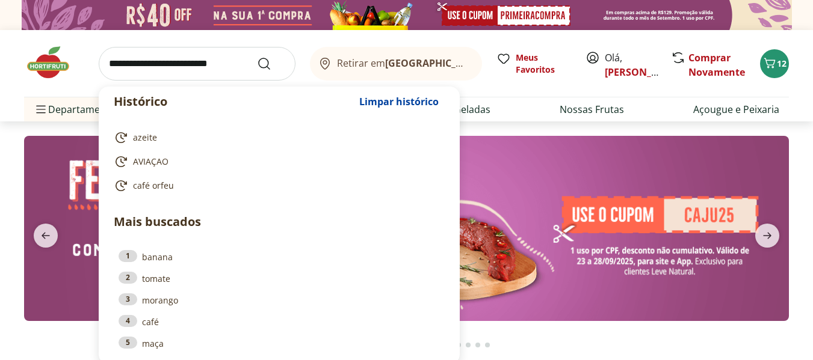
click at [156, 135] on link "azeite" at bounding box center [277, 138] width 326 height 14
type input "******"
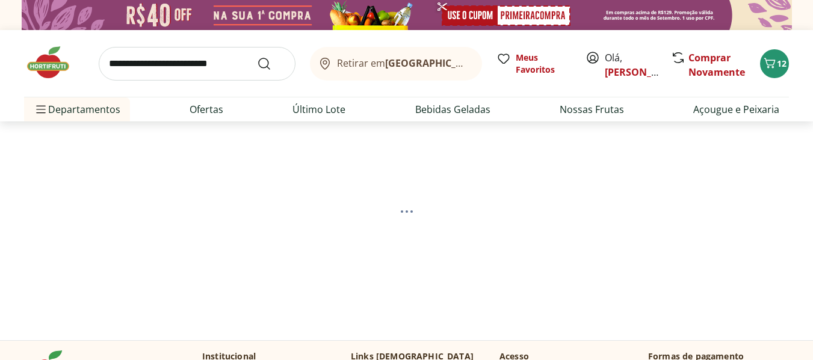
select select "**********"
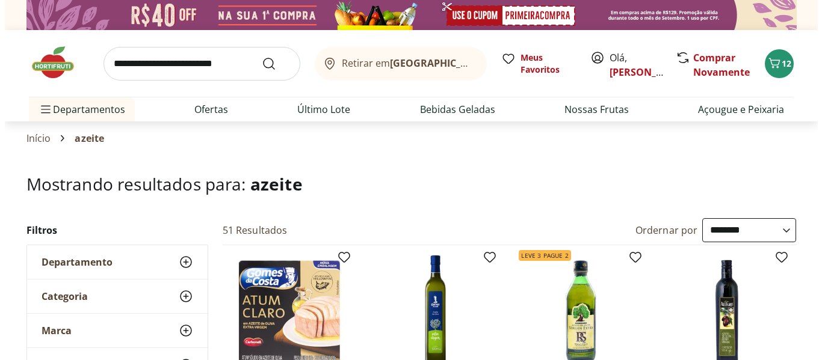
scroll to position [140, 0]
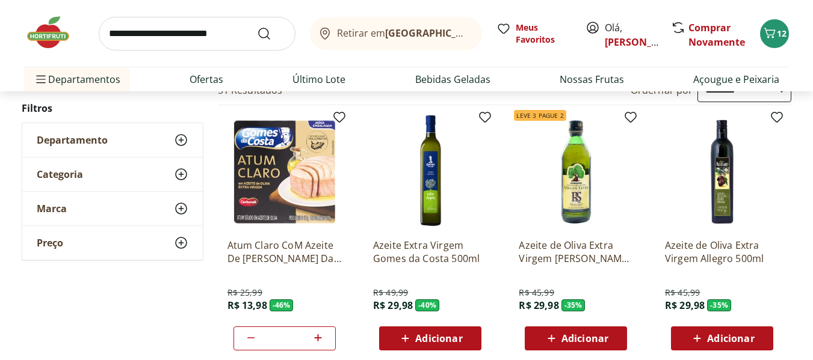
click at [579, 338] on span "Adicionar" at bounding box center [584, 339] width 47 height 10
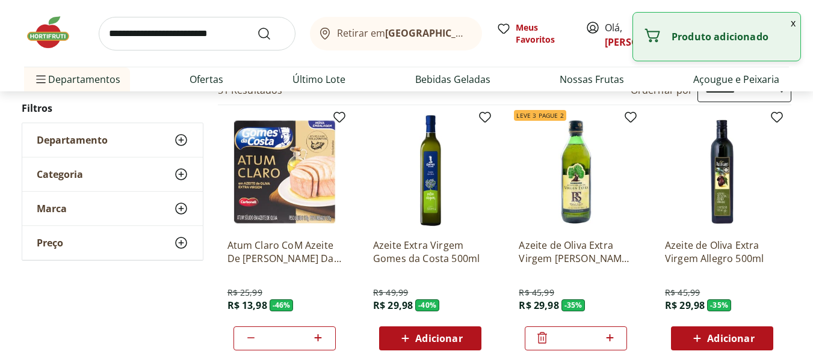
click at [615, 334] on icon at bounding box center [609, 338] width 15 height 14
type input "*"
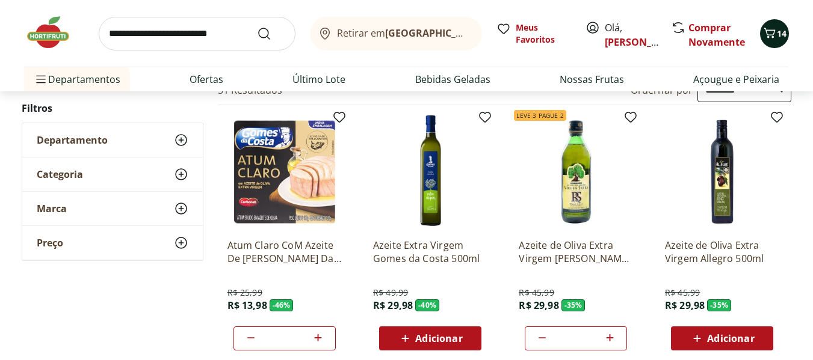
click at [767, 28] on icon "Carrinho" at bounding box center [769, 33] width 14 height 14
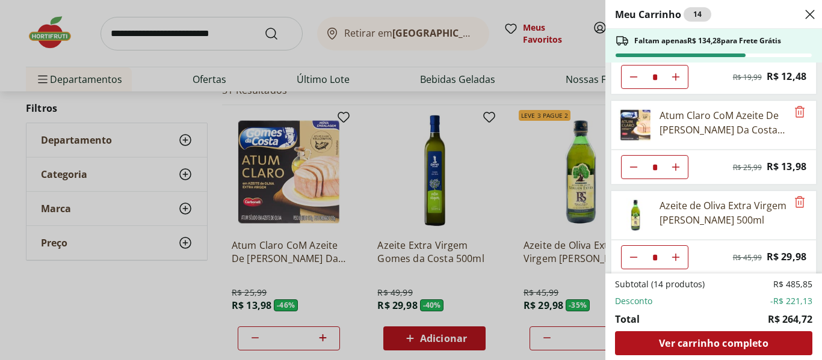
scroll to position [118, 0]
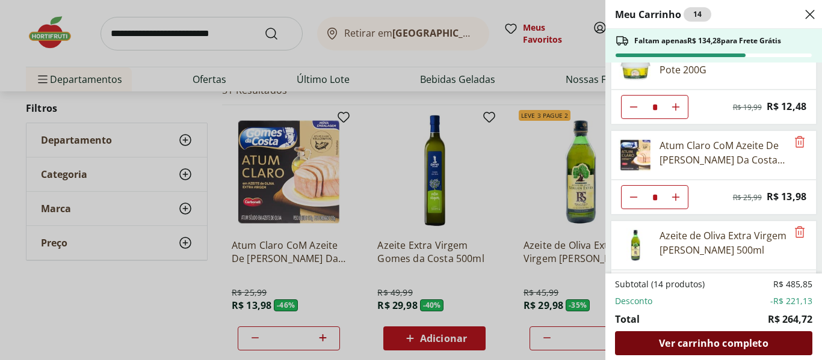
click at [713, 341] on span "Ver carrinho completo" at bounding box center [713, 344] width 109 height 10
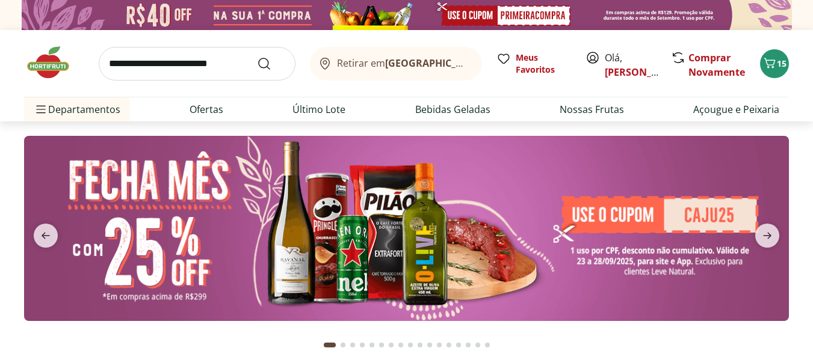
click at [125, 62] on input "search" at bounding box center [197, 64] width 197 height 34
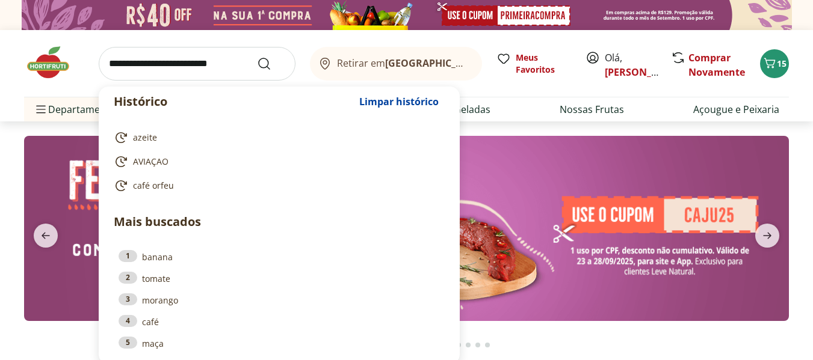
click at [504, 123] on section at bounding box center [406, 241] width 813 height 238
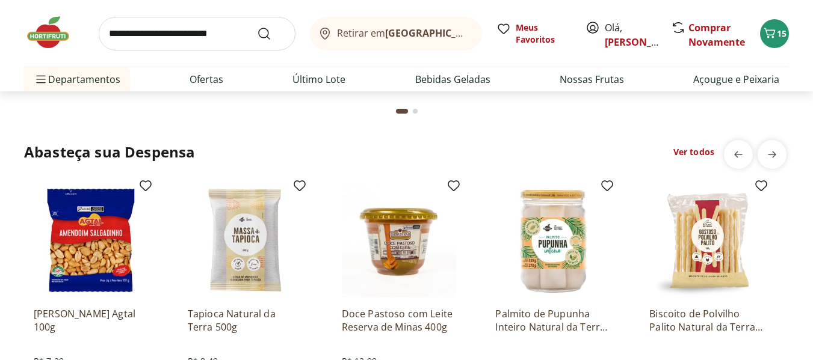
scroll to position [2106, 0]
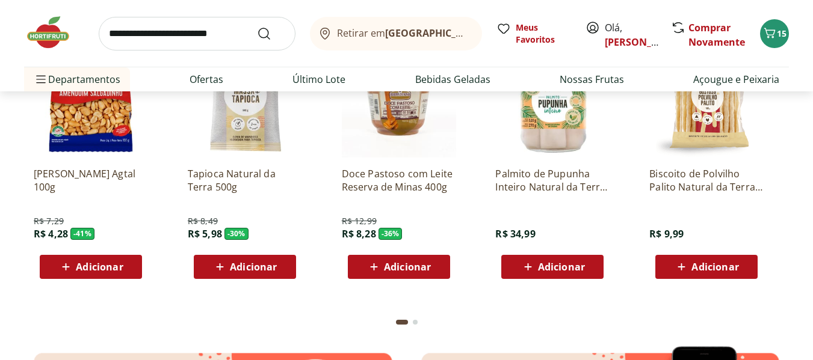
click at [99, 266] on span "Adicionar" at bounding box center [99, 267] width 47 height 10
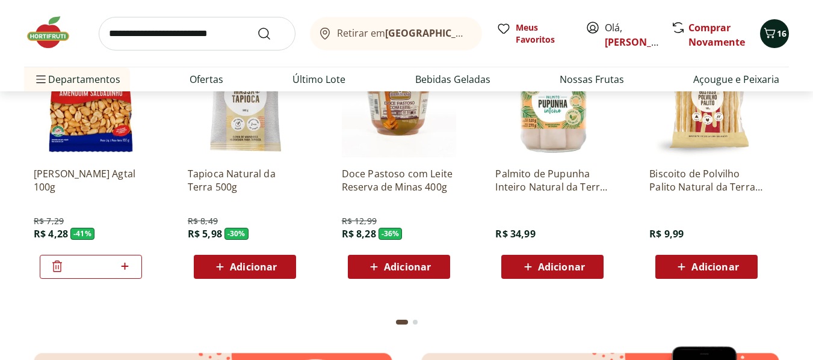
click at [771, 33] on icon "Carrinho" at bounding box center [769, 33] width 14 height 14
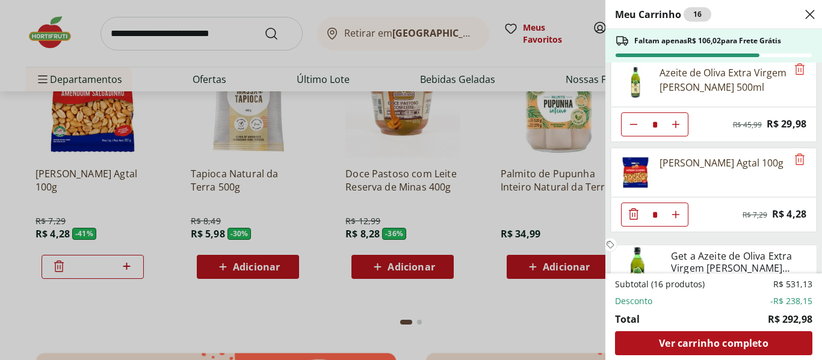
scroll to position [0, 0]
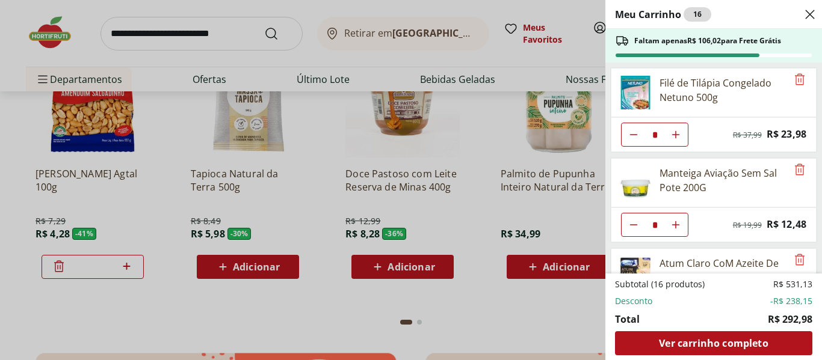
click at [125, 265] on div "Meu Carrinho 16 Faltam apenas R$ 106,02 para Frete Grátis Filé de Tilápia Conge…" at bounding box center [411, 180] width 822 height 360
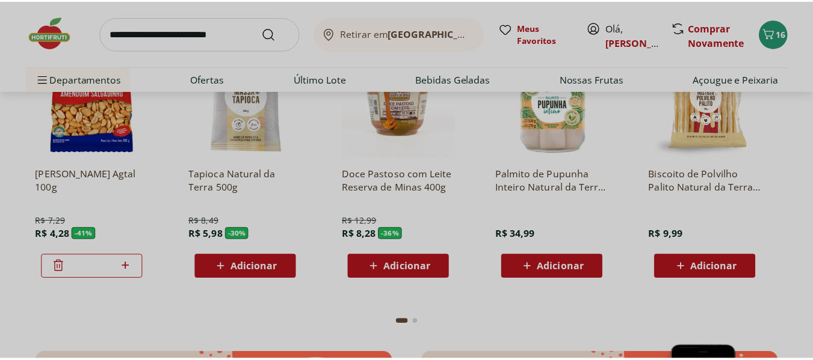
scroll to position [2106, 0]
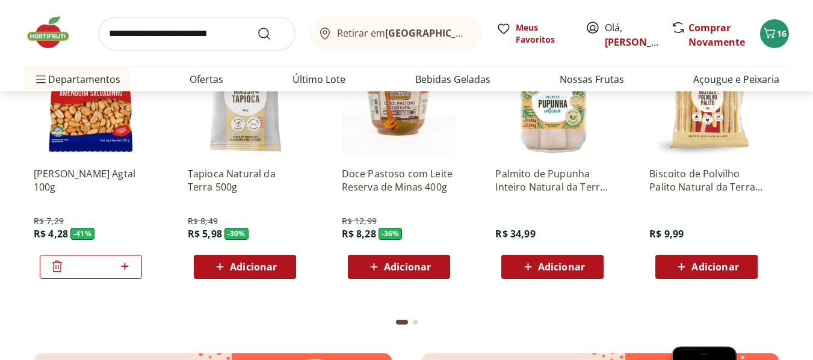
click at [125, 265] on icon at bounding box center [124, 266] width 15 height 14
click at [782, 34] on span "17" at bounding box center [782, 33] width 10 height 11
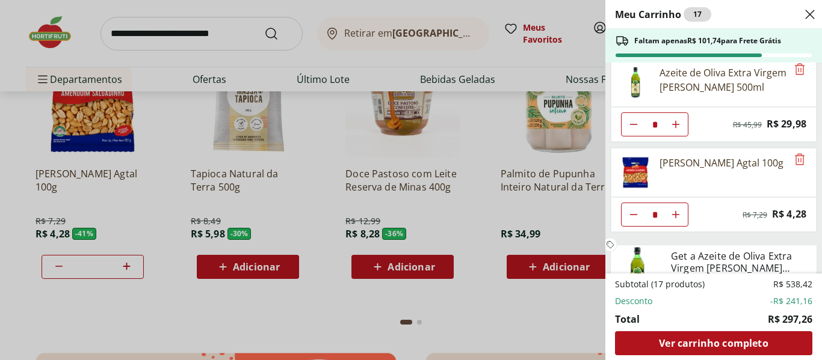
scroll to position [310, 0]
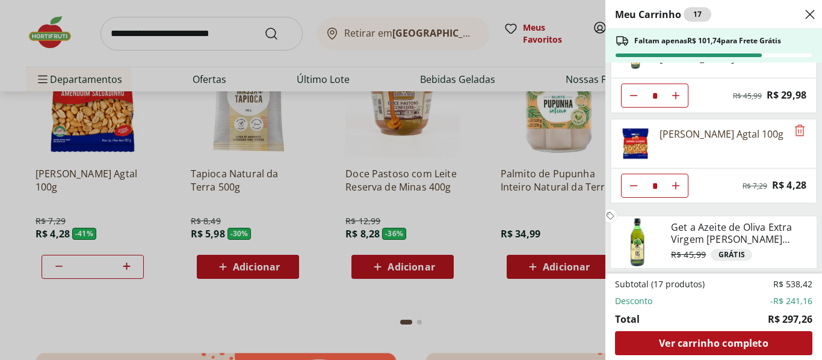
click at [674, 184] on icon "Aumentar Quantidade" at bounding box center [676, 186] width 10 height 10
type input "*"
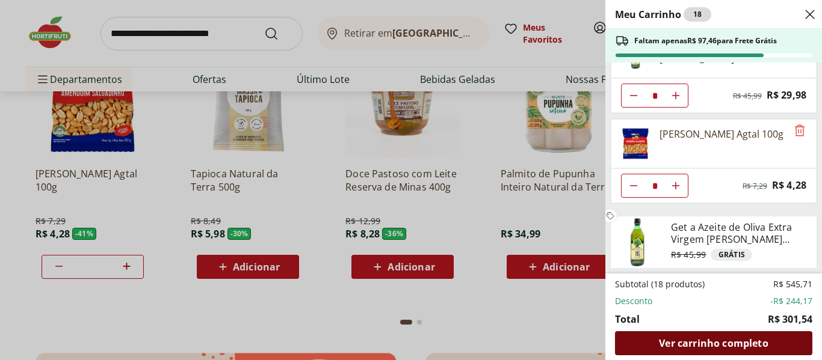
click at [702, 342] on span "Ver carrinho completo" at bounding box center [713, 344] width 109 height 10
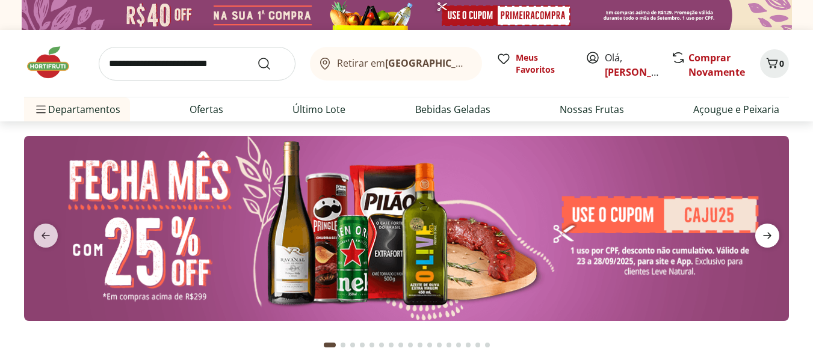
click at [766, 234] on icon "next" at bounding box center [767, 236] width 14 height 14
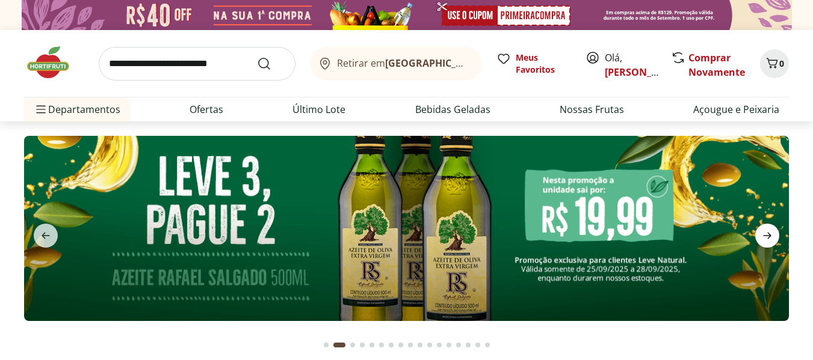
click at [766, 234] on icon "next" at bounding box center [767, 236] width 14 height 14
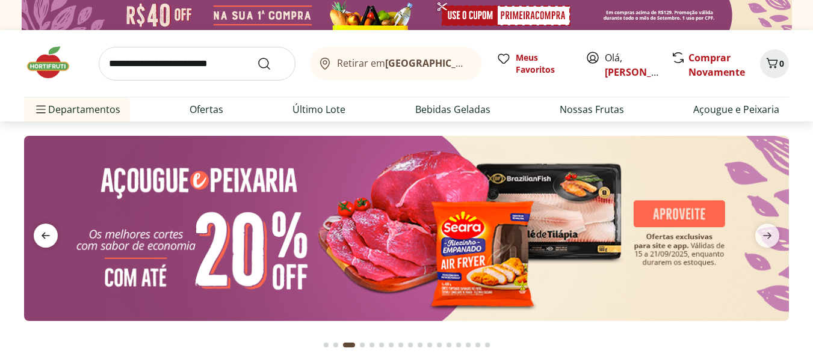
click at [40, 234] on icon "previous" at bounding box center [46, 236] width 14 height 14
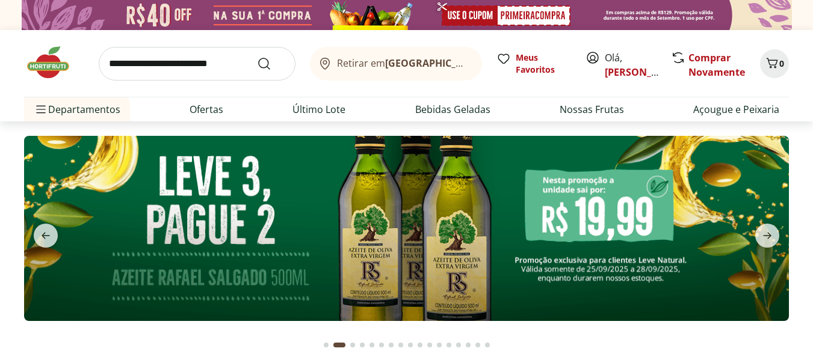
click at [442, 255] on img at bounding box center [406, 228] width 765 height 185
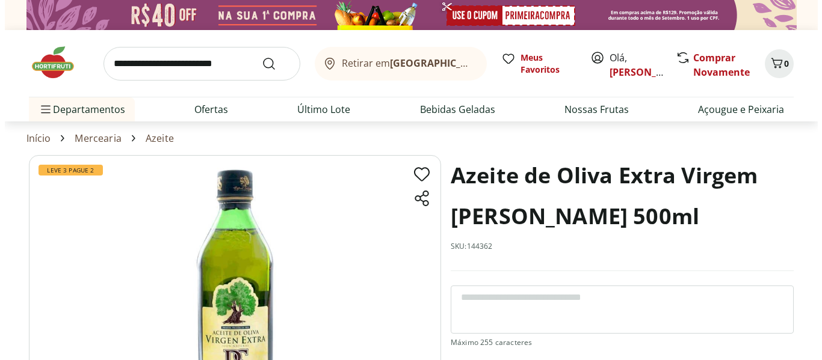
scroll to position [281, 0]
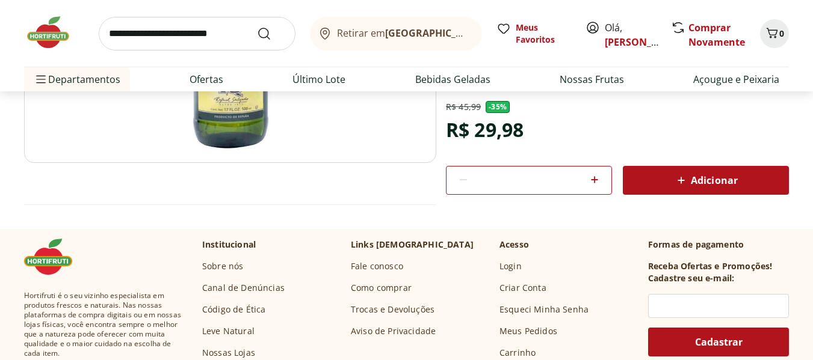
click at [592, 180] on icon at bounding box center [594, 179] width 7 height 7
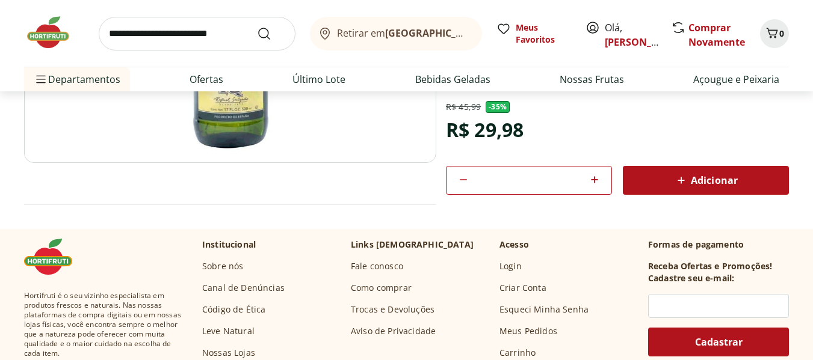
click at [592, 180] on icon at bounding box center [594, 179] width 7 height 7
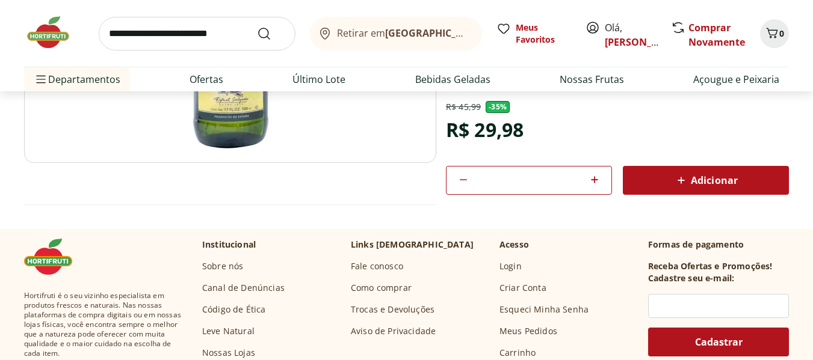
type input "**"
click at [714, 179] on span "Adicionar" at bounding box center [706, 180] width 64 height 14
click at [765, 34] on icon "Carrinho" at bounding box center [772, 33] width 14 height 14
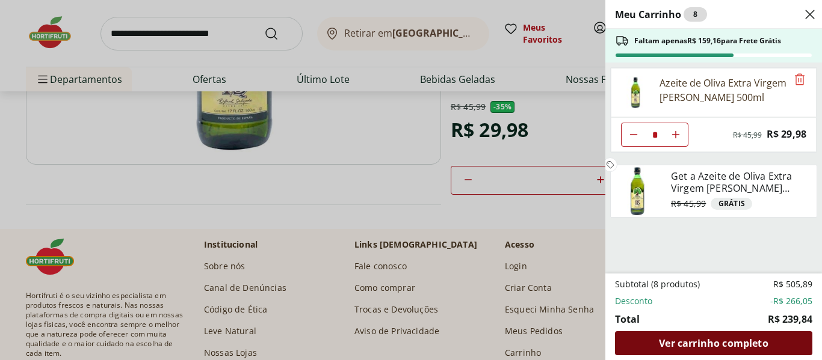
click at [707, 342] on span "Ver carrinho completo" at bounding box center [713, 344] width 109 height 10
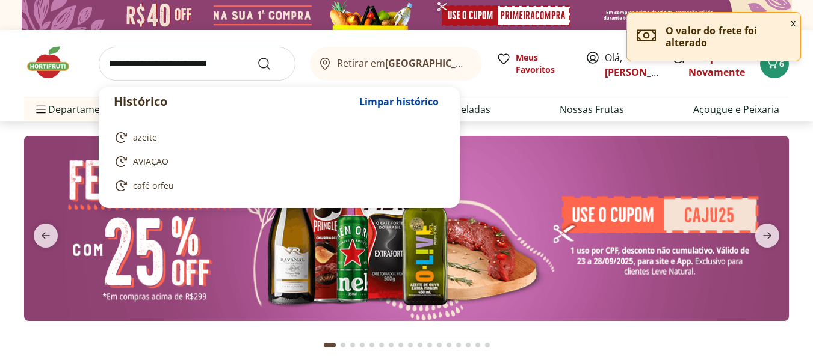
click at [140, 72] on input "search" at bounding box center [197, 64] width 197 height 34
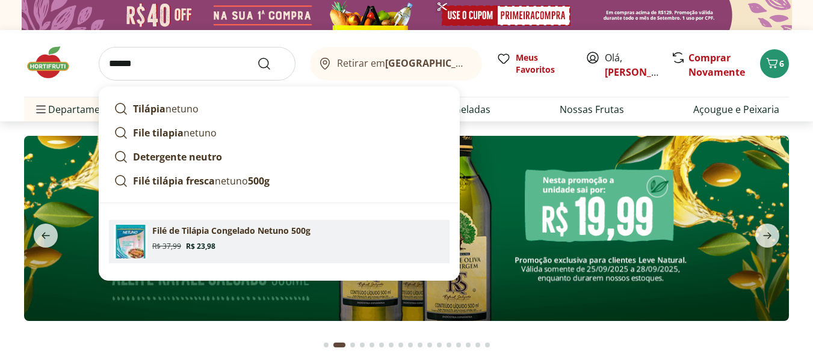
click at [192, 233] on p "Filé de Tilápia Congelado Netuno 500g" at bounding box center [231, 231] width 158 height 12
type input "**********"
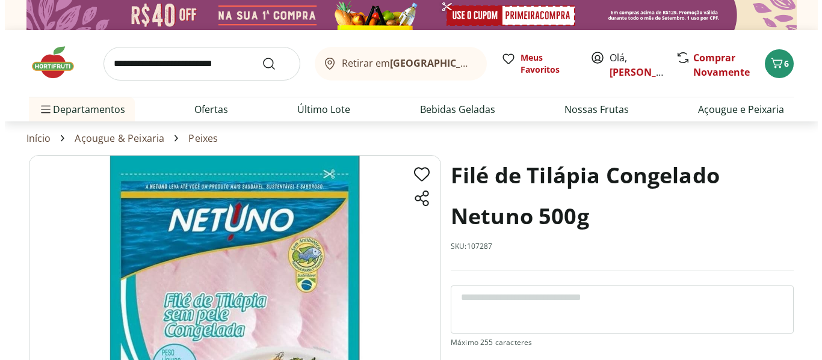
scroll to position [281, 0]
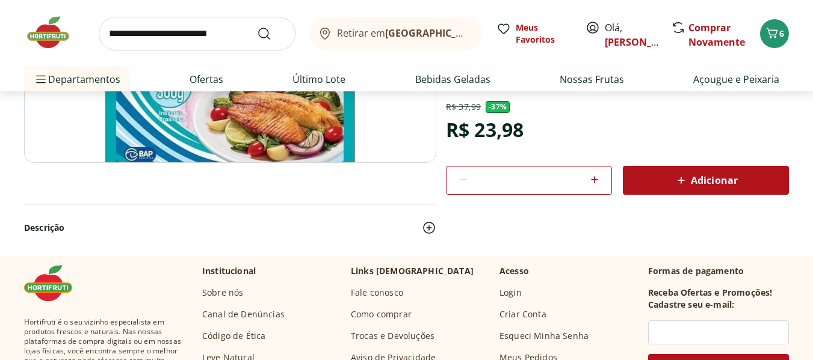
click at [596, 178] on icon at bounding box center [594, 180] width 14 height 14
type input "*"
click at [723, 178] on span "Adicionar" at bounding box center [706, 180] width 64 height 14
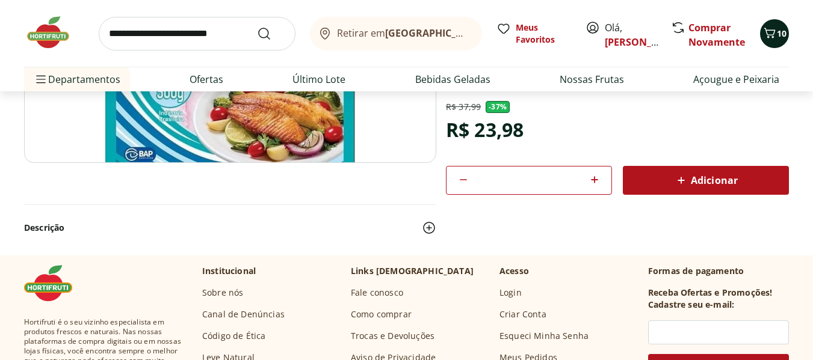
click at [774, 29] on icon "Carrinho" at bounding box center [769, 33] width 14 height 14
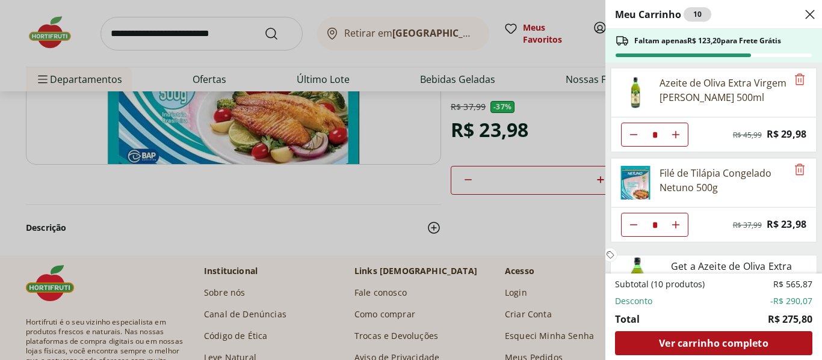
click at [673, 224] on icon "Aumentar Quantidade" at bounding box center [676, 225] width 10 height 10
type input "*"
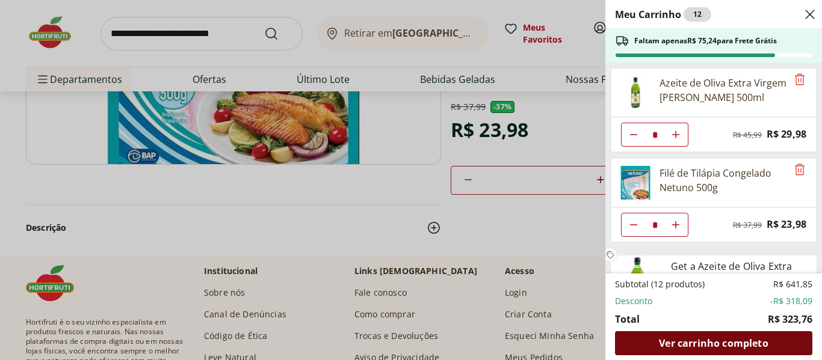
click at [677, 336] on div "Ver carrinho completo" at bounding box center [713, 344] width 197 height 24
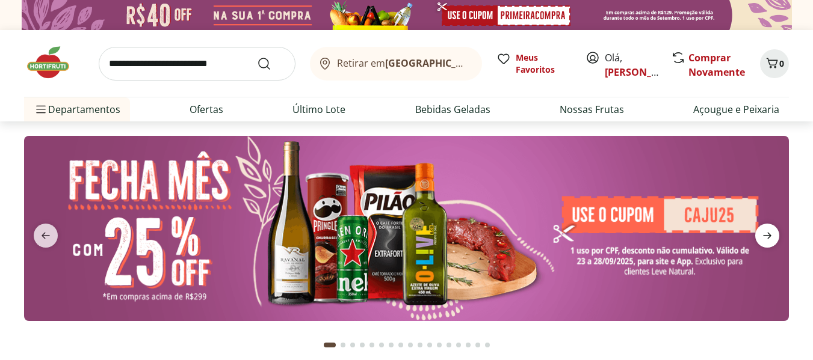
click at [768, 229] on icon "next" at bounding box center [767, 236] width 14 height 14
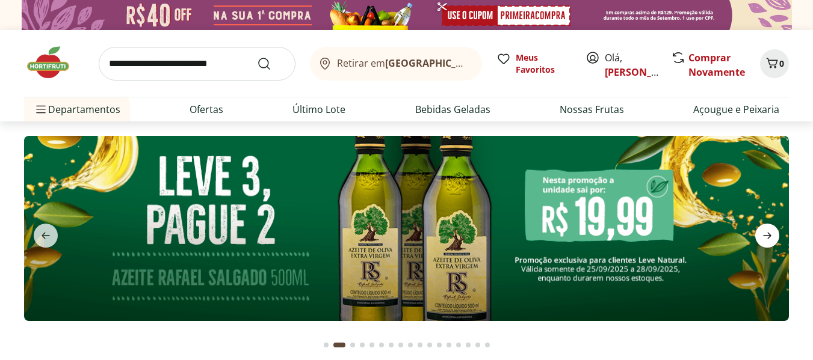
click at [768, 229] on icon "next" at bounding box center [767, 236] width 14 height 14
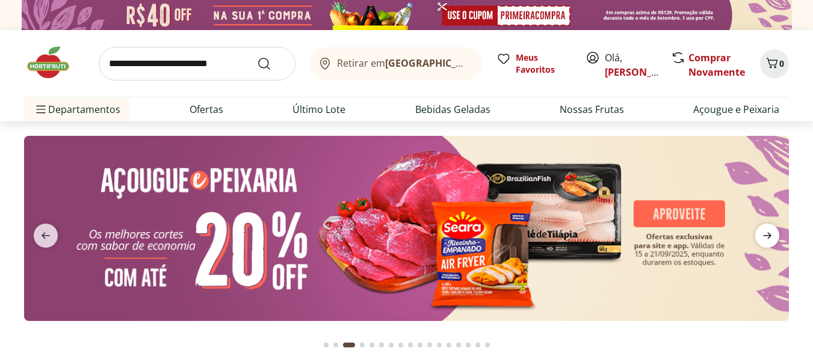
click at [768, 229] on icon "next" at bounding box center [767, 236] width 14 height 14
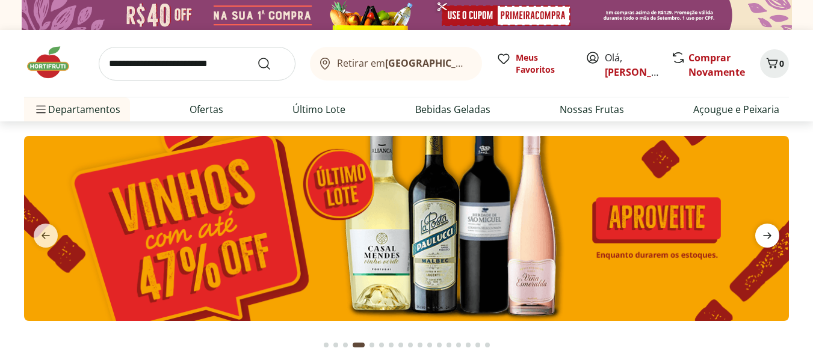
click at [768, 229] on icon "next" at bounding box center [767, 236] width 14 height 14
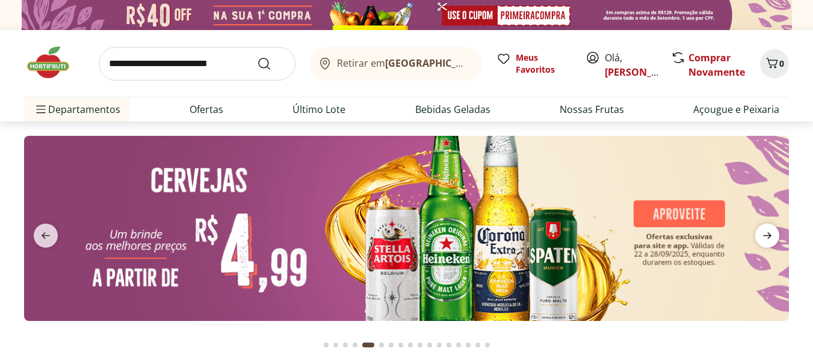
click at [768, 229] on icon "next" at bounding box center [767, 236] width 14 height 14
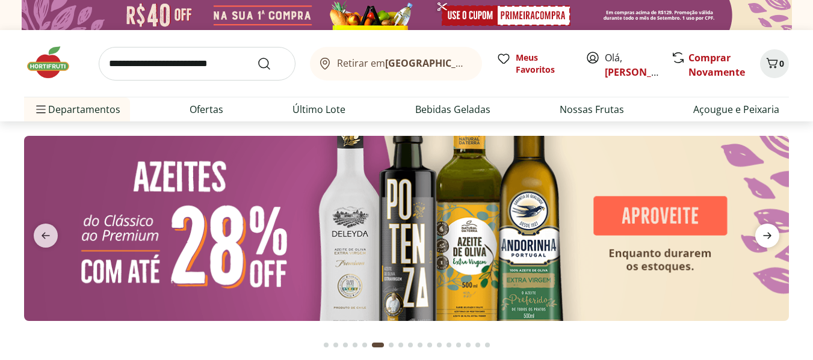
click at [768, 229] on icon "next" at bounding box center [767, 236] width 14 height 14
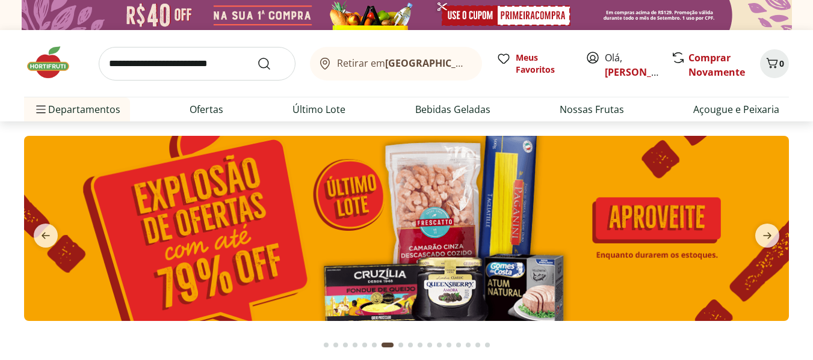
click at [258, 211] on img at bounding box center [406, 228] width 765 height 185
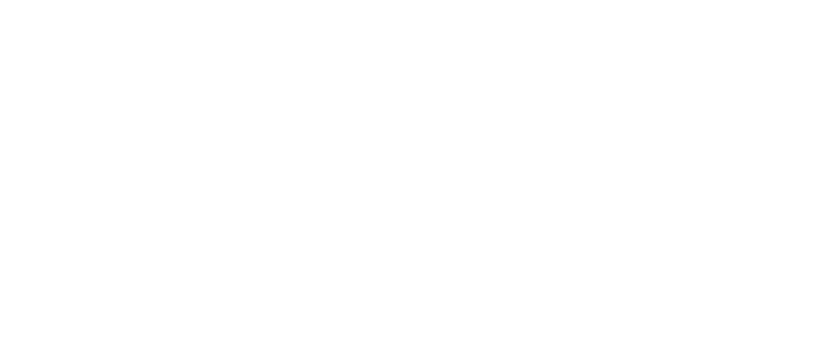
select select "**********"
